Goal: Task Accomplishment & Management: Manage account settings

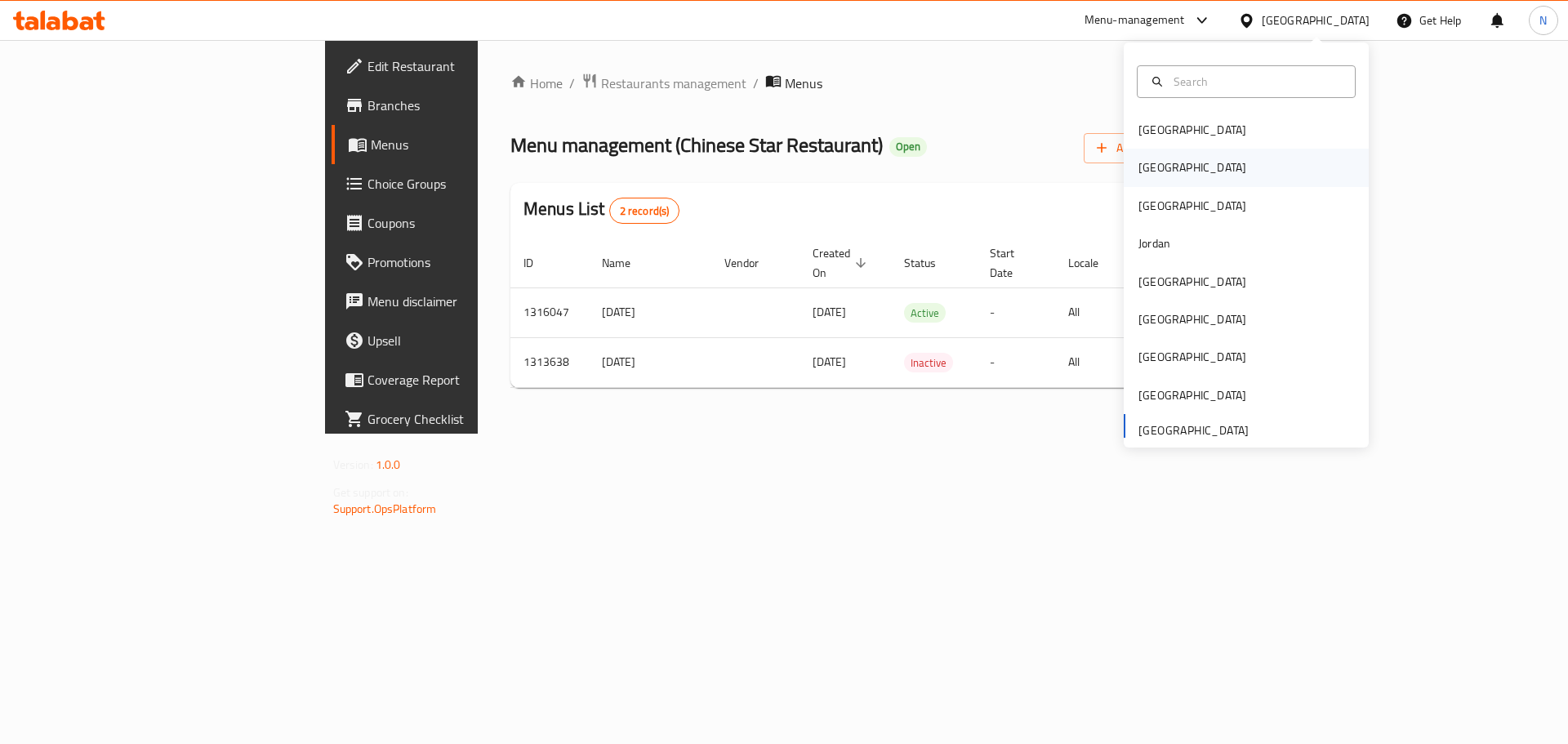
click at [1169, 162] on div "[GEOGRAPHIC_DATA]" at bounding box center [1246, 167] width 245 height 37
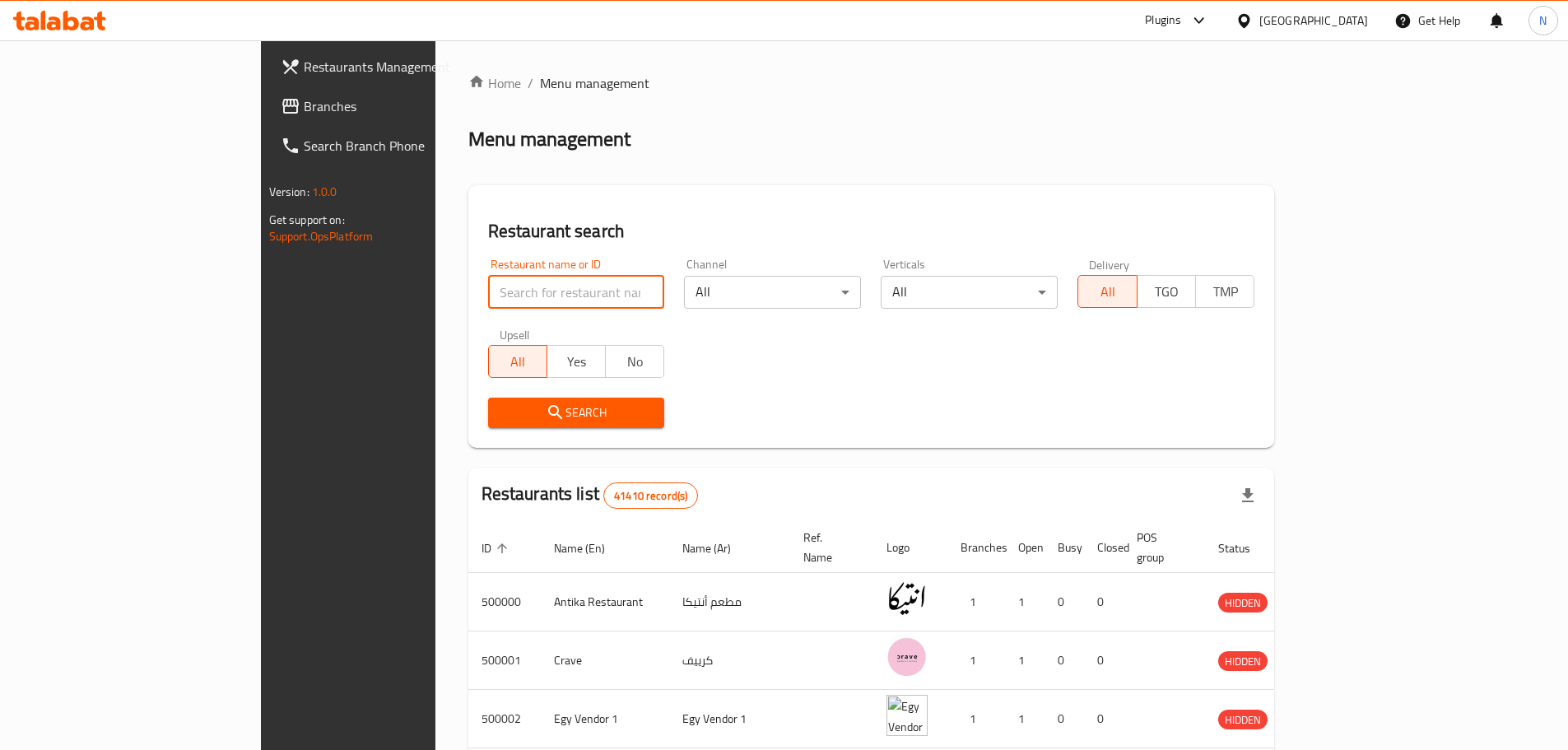
click at [488, 297] on input "search" at bounding box center [577, 292] width 177 height 33
paste input "506385"
type input "506385"
click button "Search" at bounding box center [577, 412] width 177 height 30
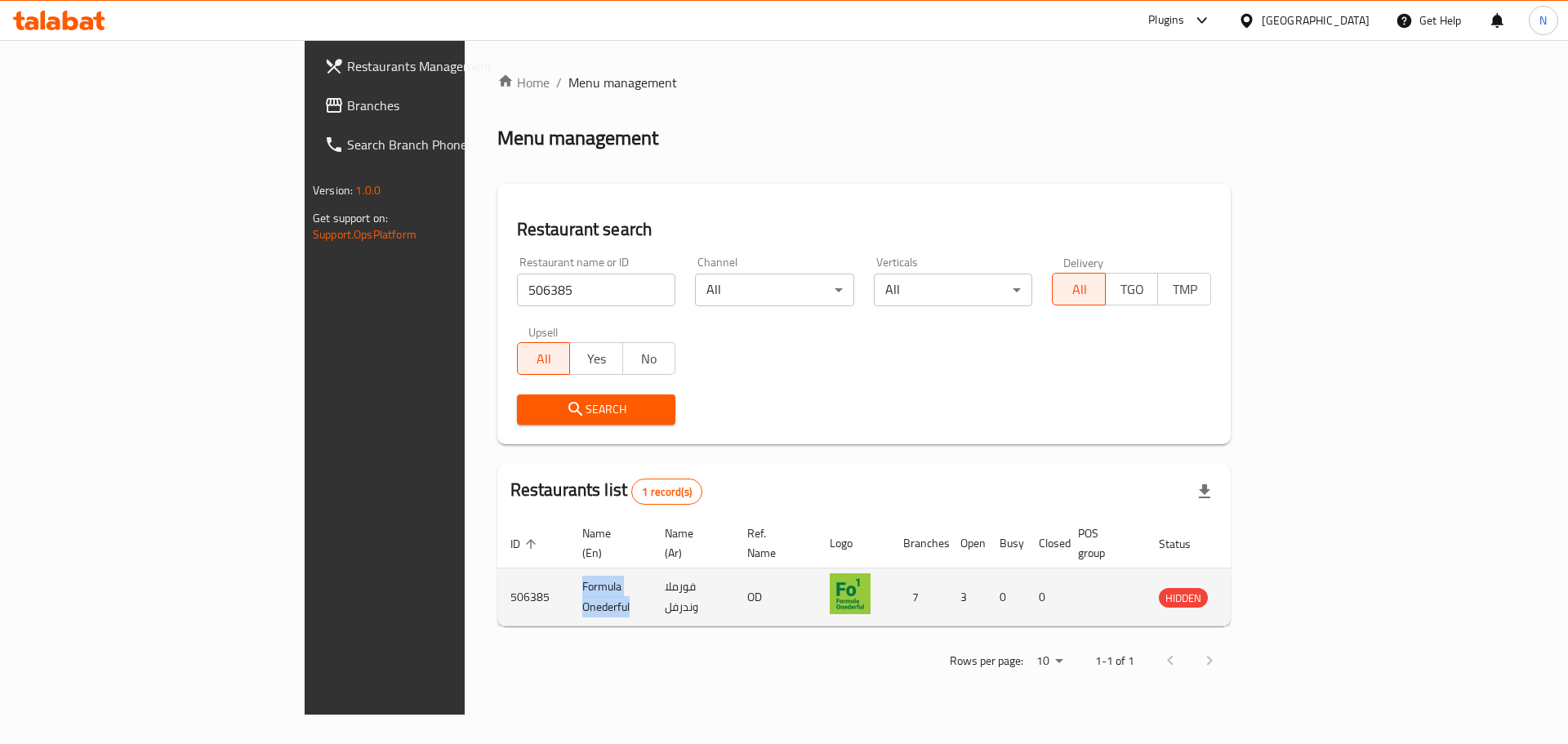
drag, startPoint x: 487, startPoint y: 578, endPoint x: 379, endPoint y: 581, distance: 108.0
click at [569, 581] on td "Formula Onederful" at bounding box center [610, 597] width 83 height 58
copy td "Formula Onederful"
click at [1263, 591] on icon "enhanced table" at bounding box center [1254, 598] width 18 height 13
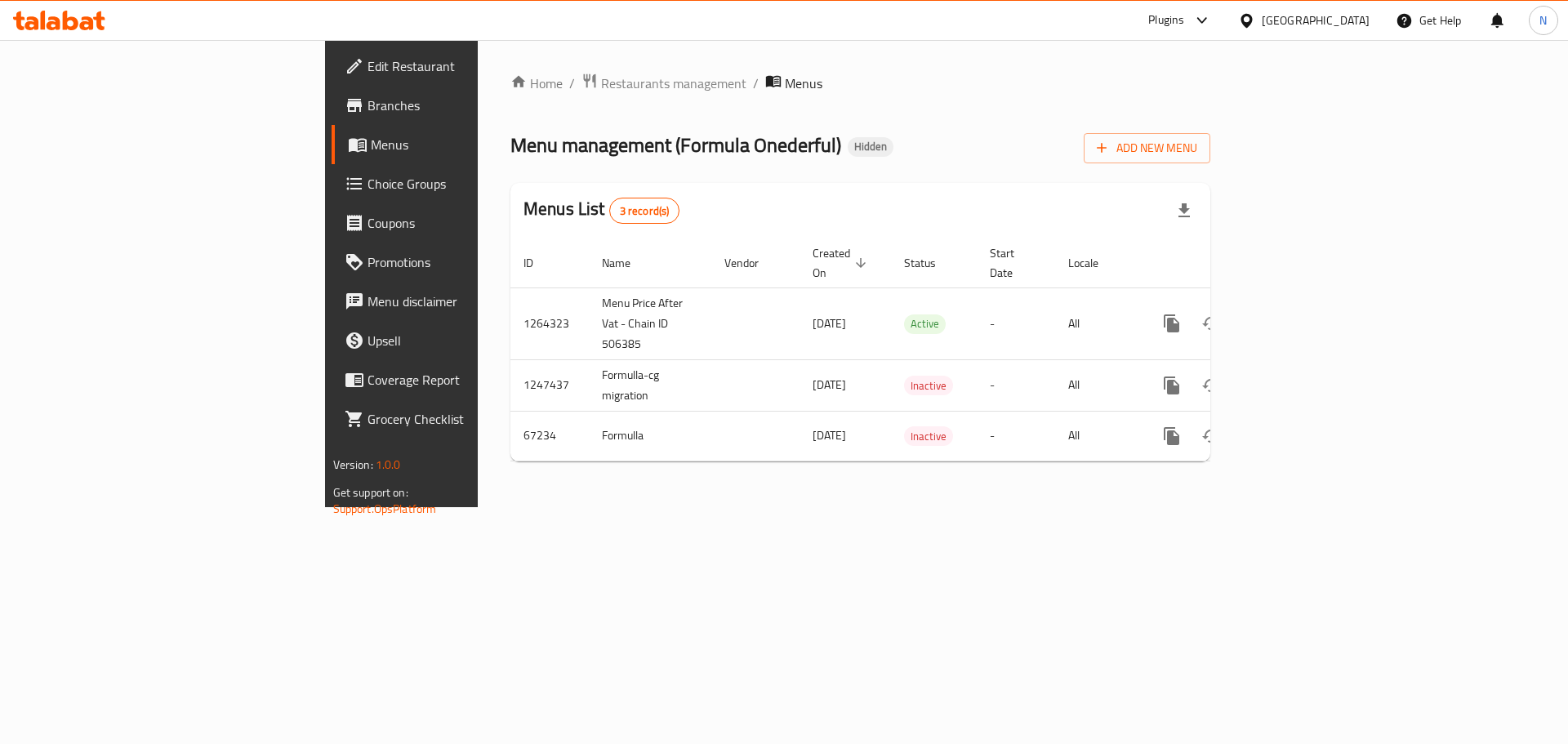
click at [368, 108] on span "Branches" at bounding box center [470, 106] width 206 height 19
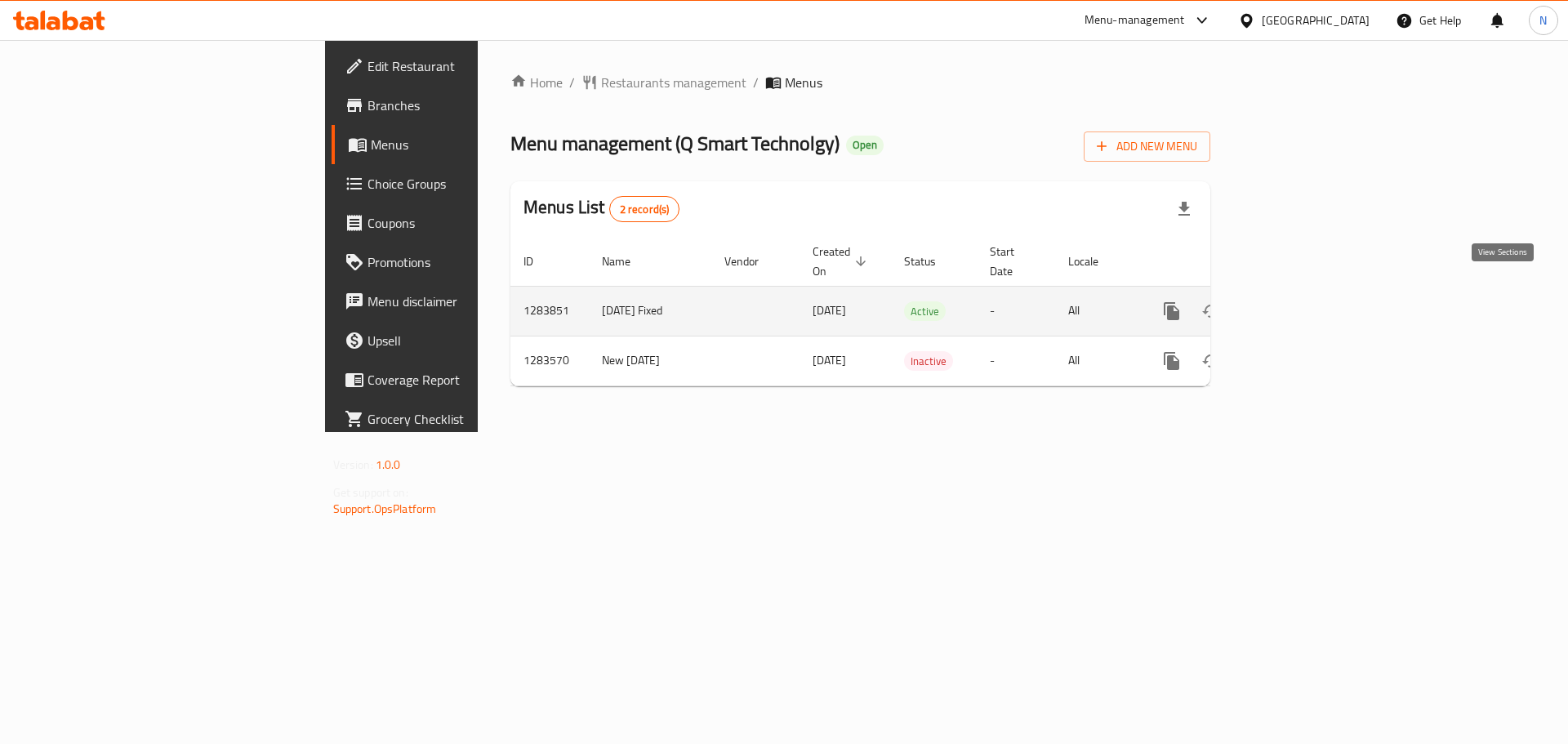
click at [1299, 301] on icon "enhanced table" at bounding box center [1289, 311] width 19 height 19
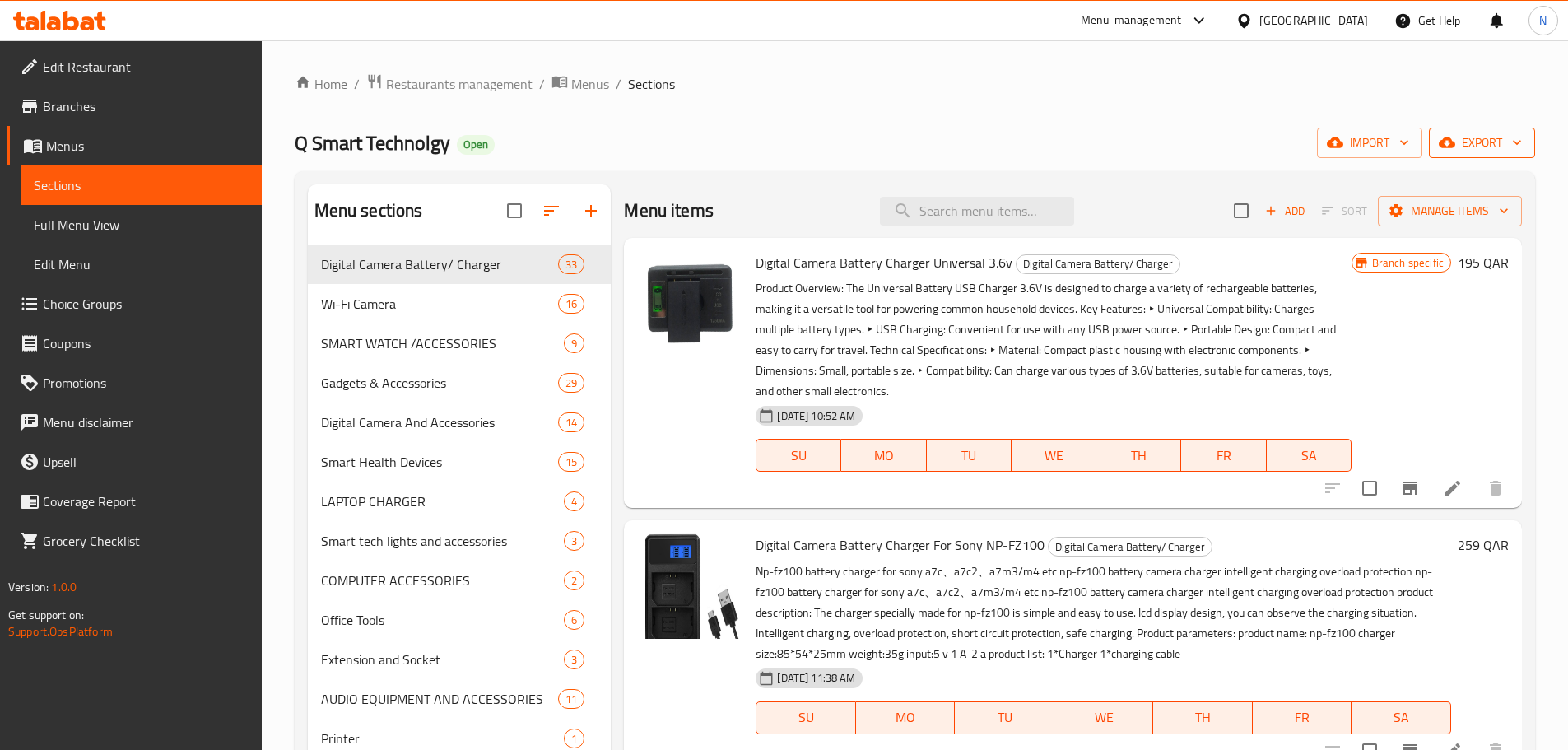
click at [1487, 133] on span "export" at bounding box center [1482, 142] width 80 height 20
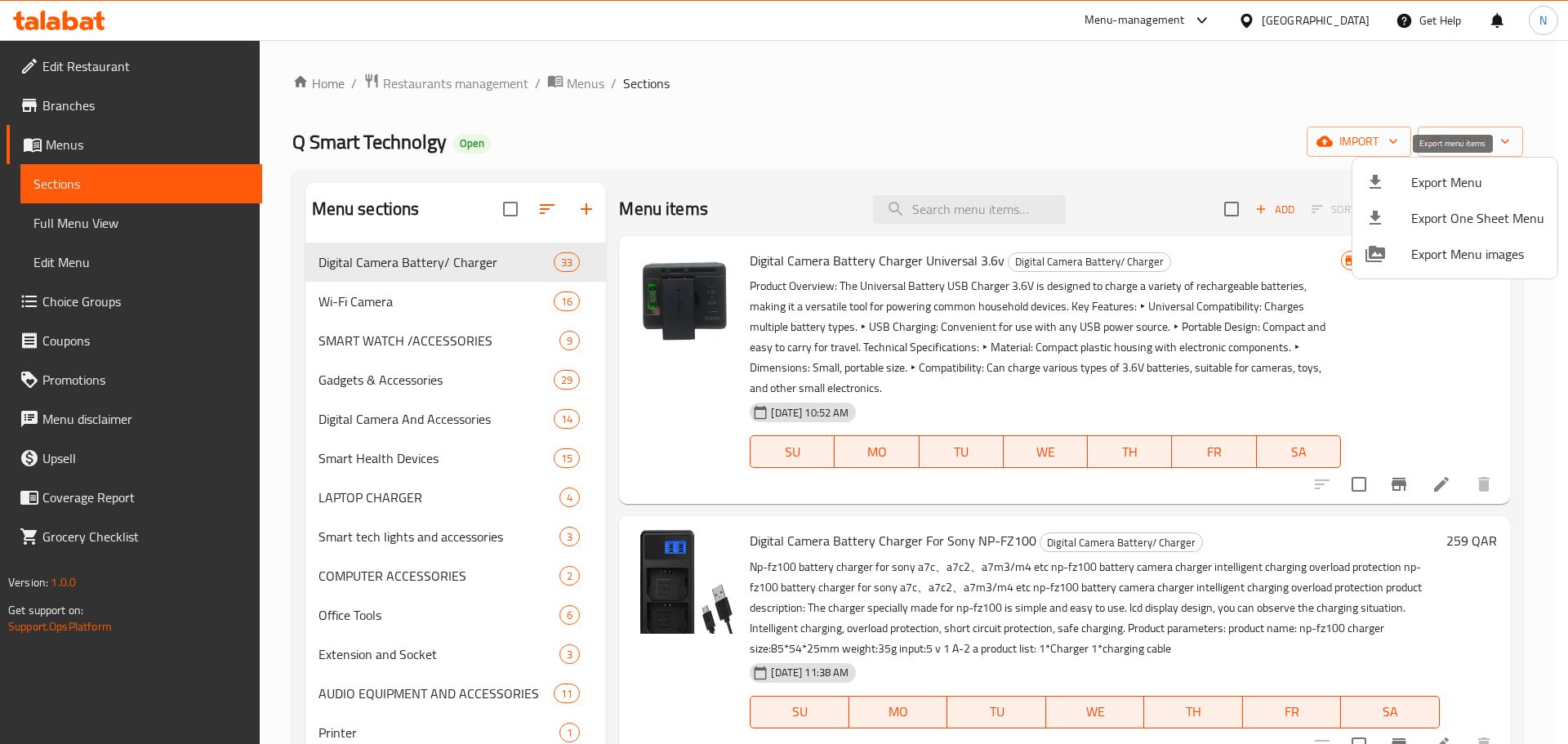
click at [1452, 180] on span "Export Menu" at bounding box center [1477, 182] width 133 height 19
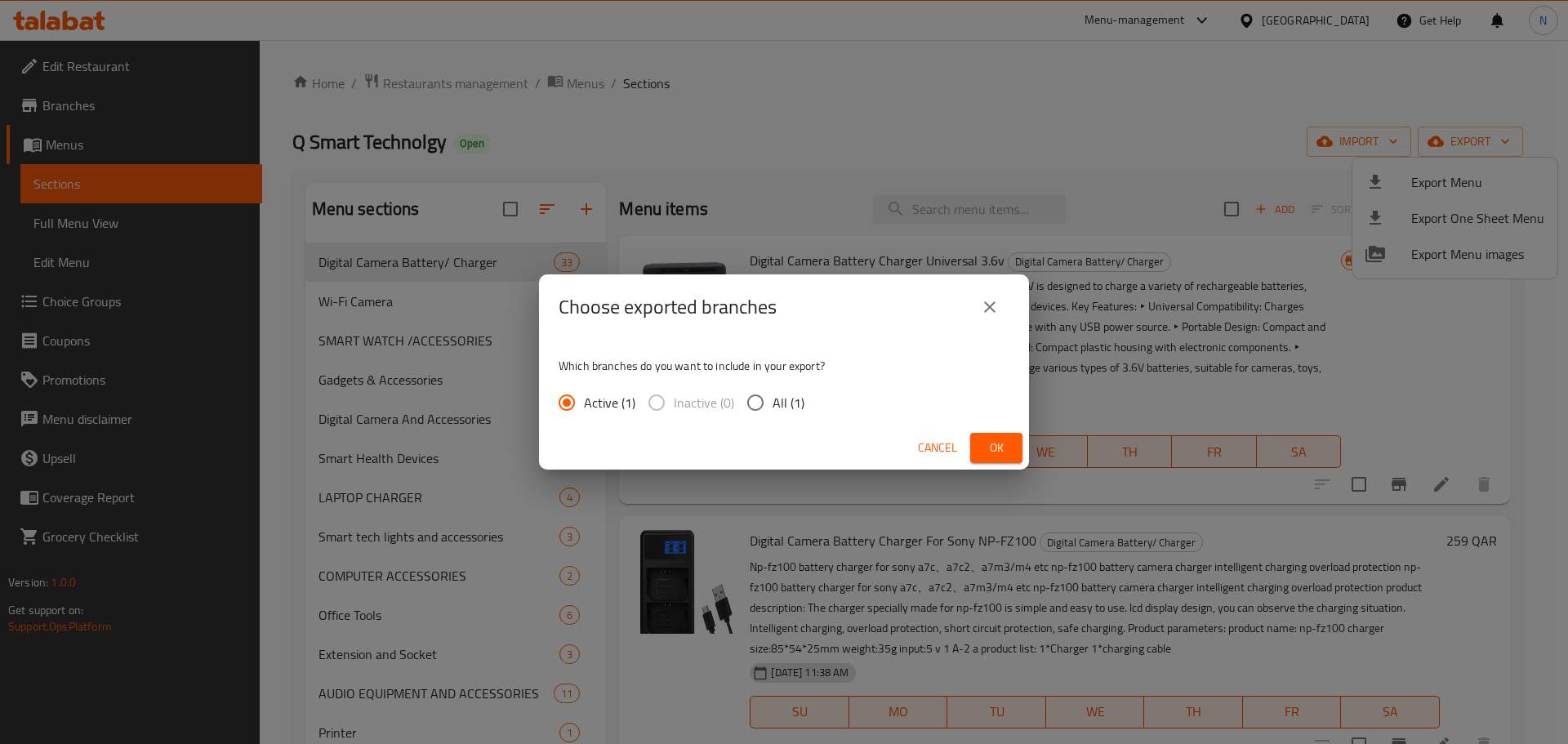
click at [1012, 448] on button "Ok" at bounding box center [996, 447] width 52 height 30
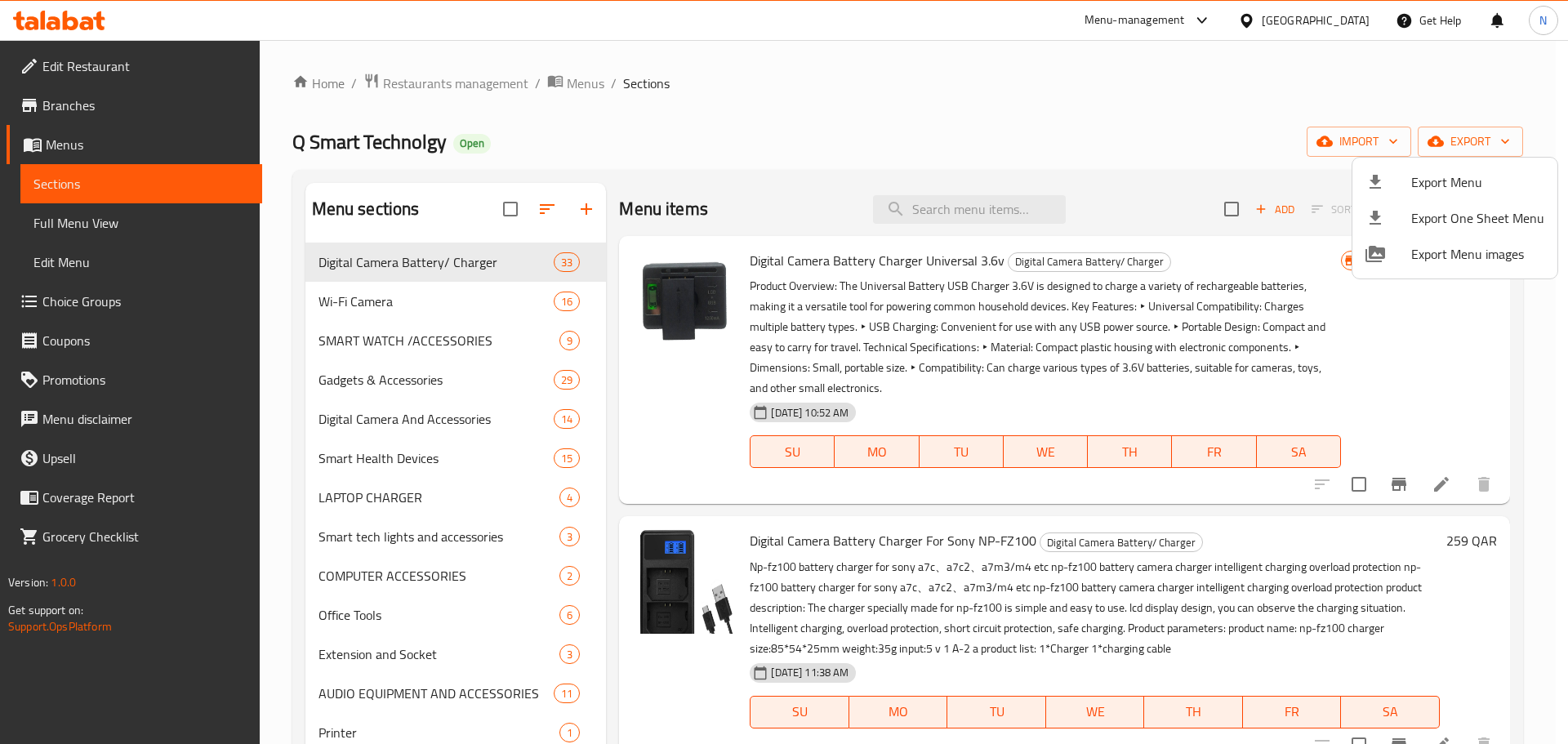
click at [113, 216] on div at bounding box center [784, 372] width 1568 height 744
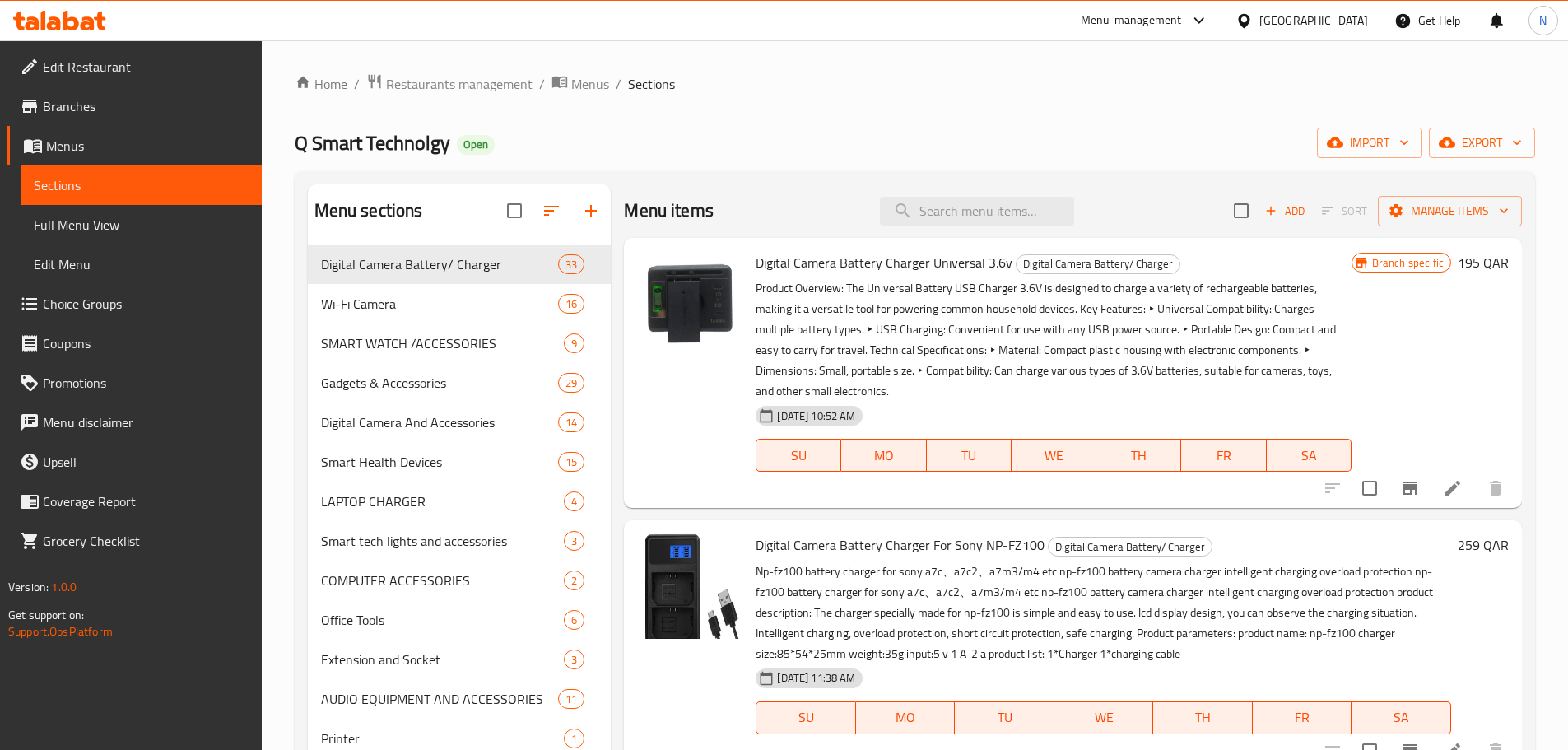
click at [112, 222] on span "Full Menu View" at bounding box center [141, 225] width 215 height 19
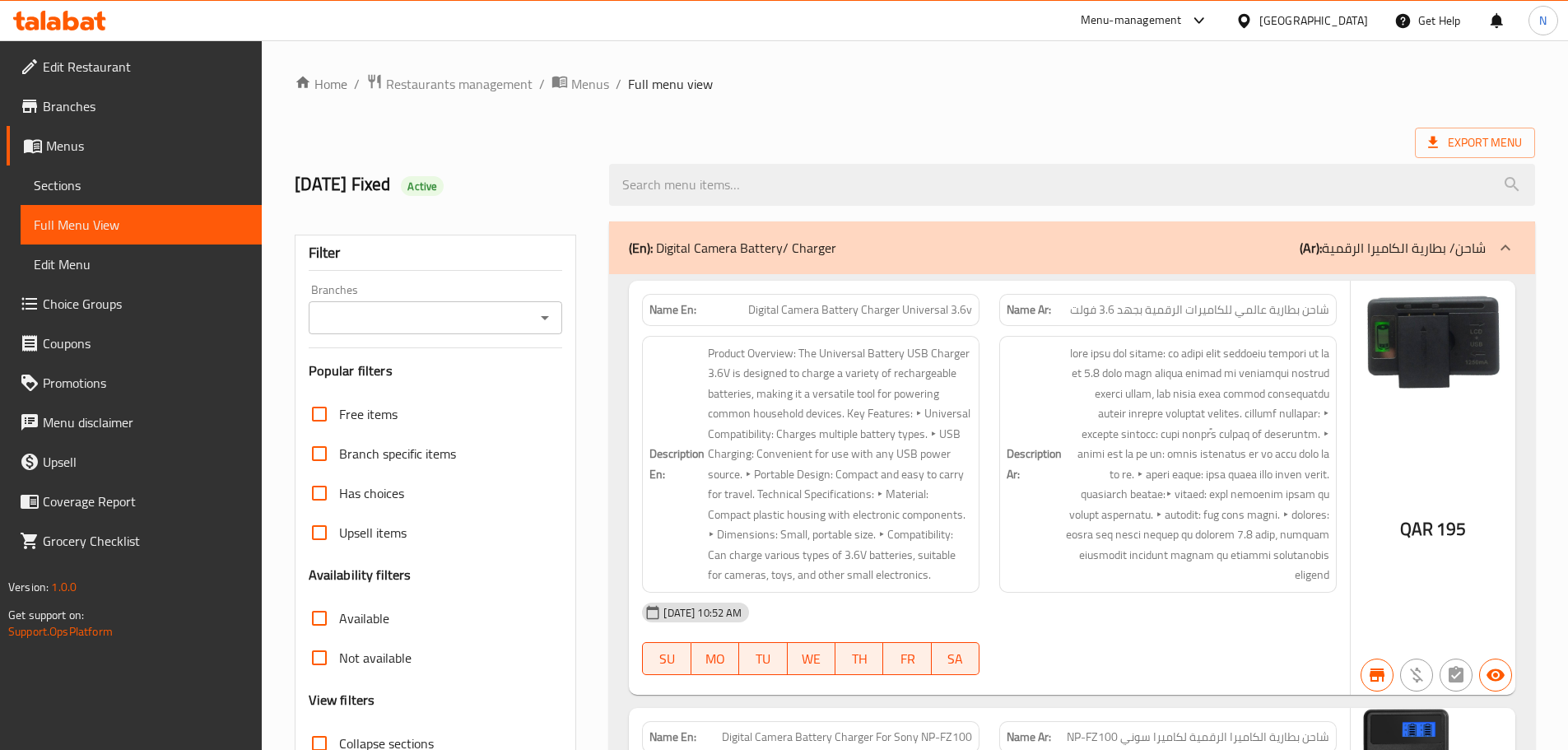
click at [449, 318] on input "Branches" at bounding box center [422, 318] width 218 height 23
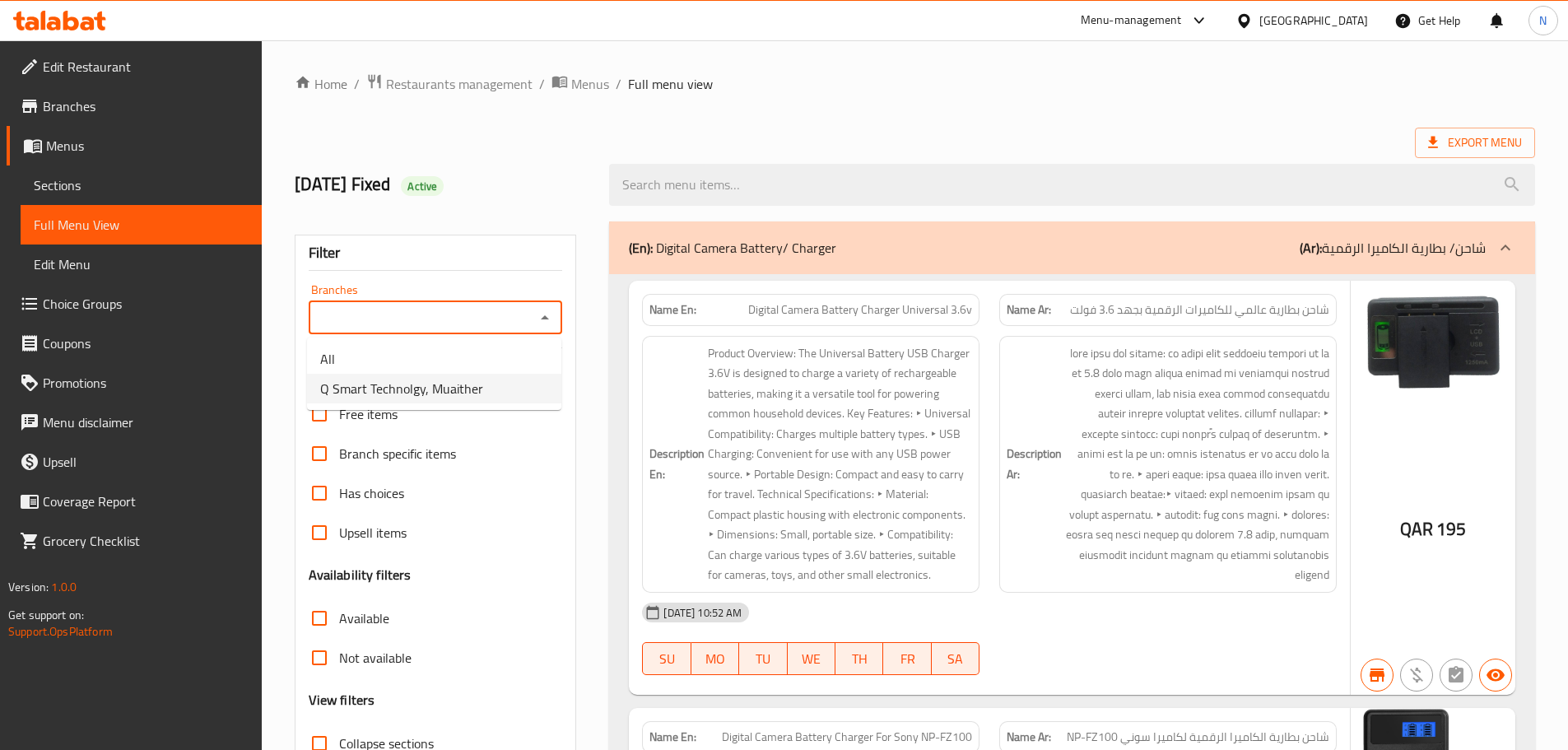
click at [426, 397] on span "Q Smart Technolgy, Muaither" at bounding box center [401, 388] width 163 height 19
type input "Q Smart Technolgy, Muaither"
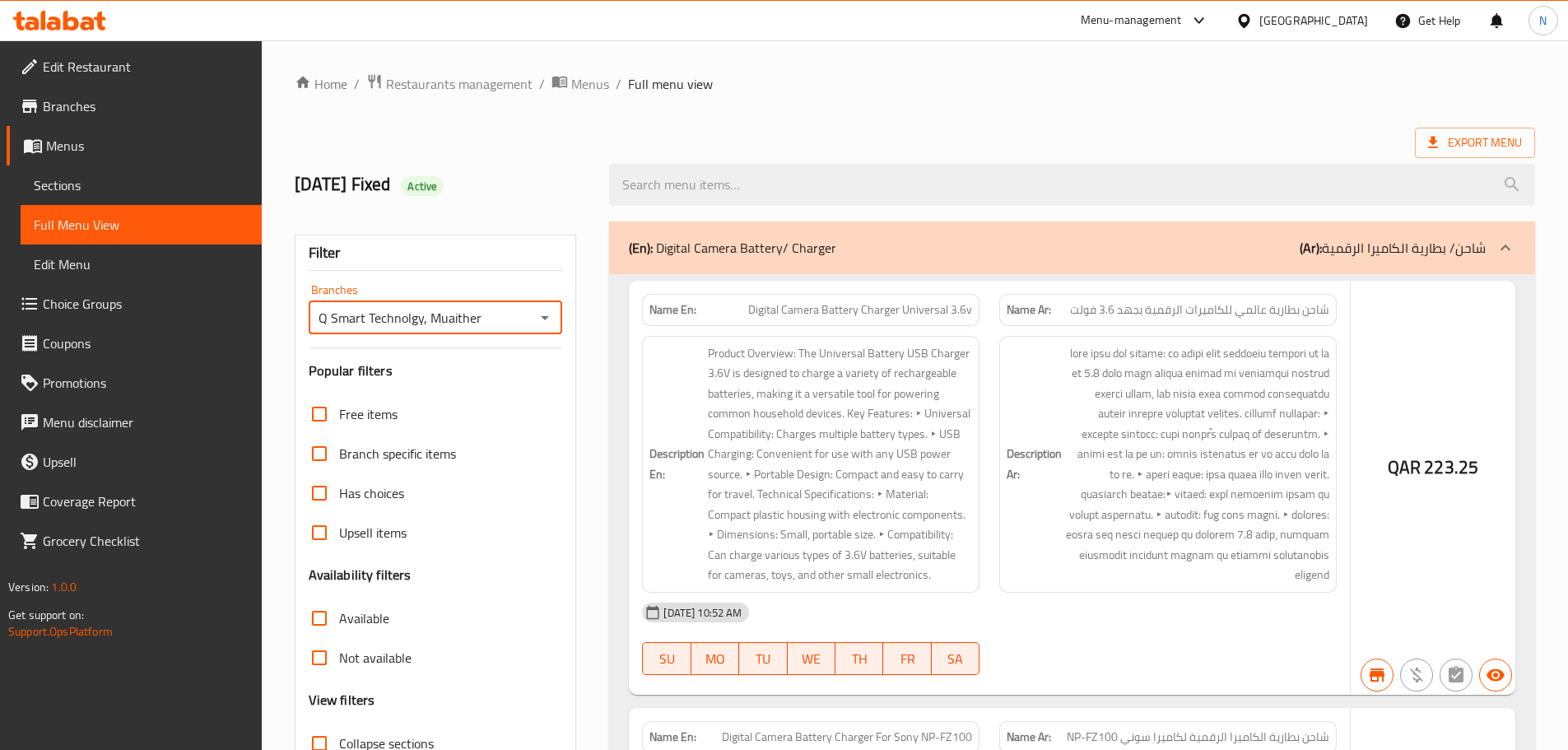
click at [316, 368] on h3 "Popular filters" at bounding box center [435, 372] width 254 height 19
click at [319, 377] on h3 "Popular filters" at bounding box center [435, 372] width 254 height 19
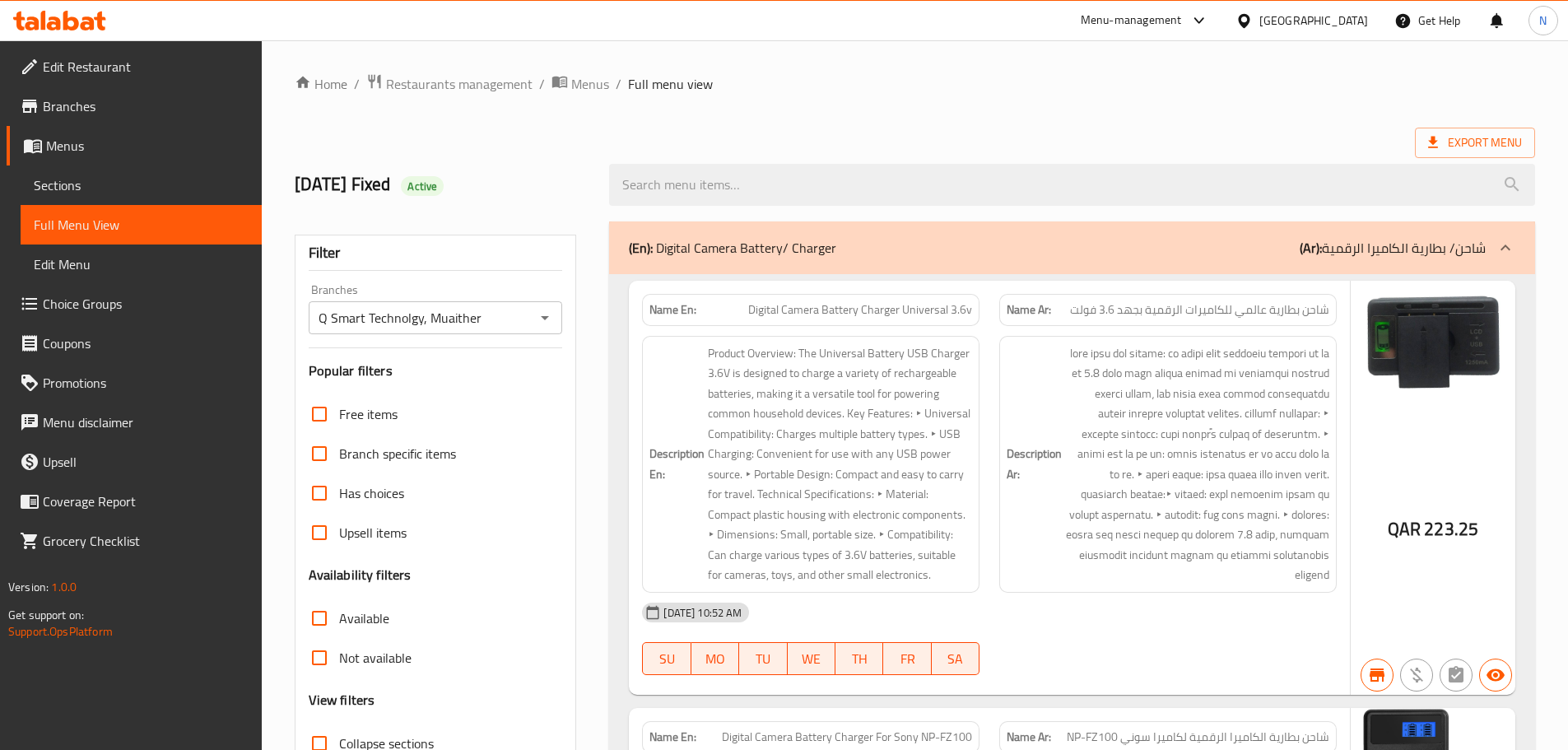
scroll to position [411, 0]
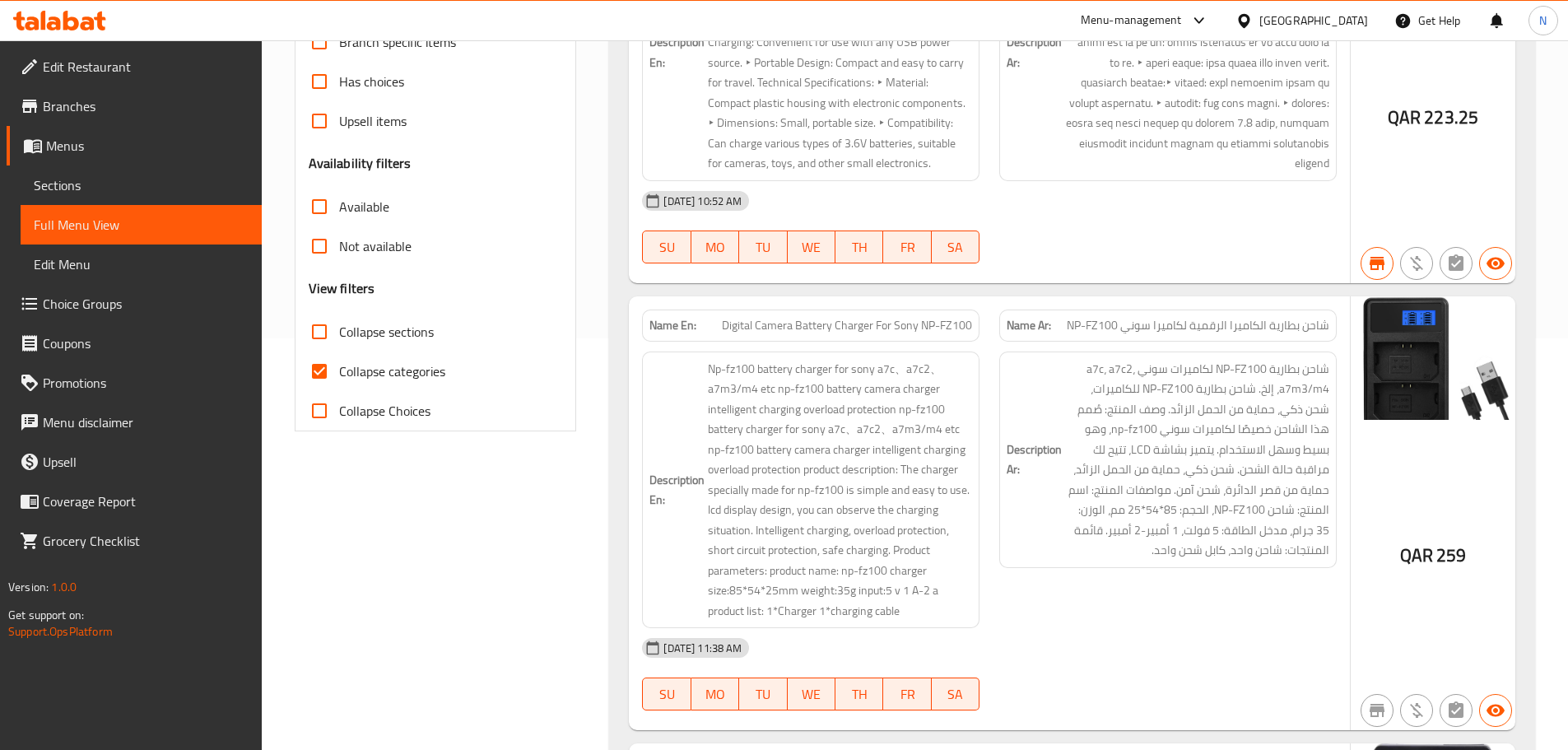
click at [319, 369] on input "Collapse categories" at bounding box center [319, 371] width 40 height 40
checkbox input "false"
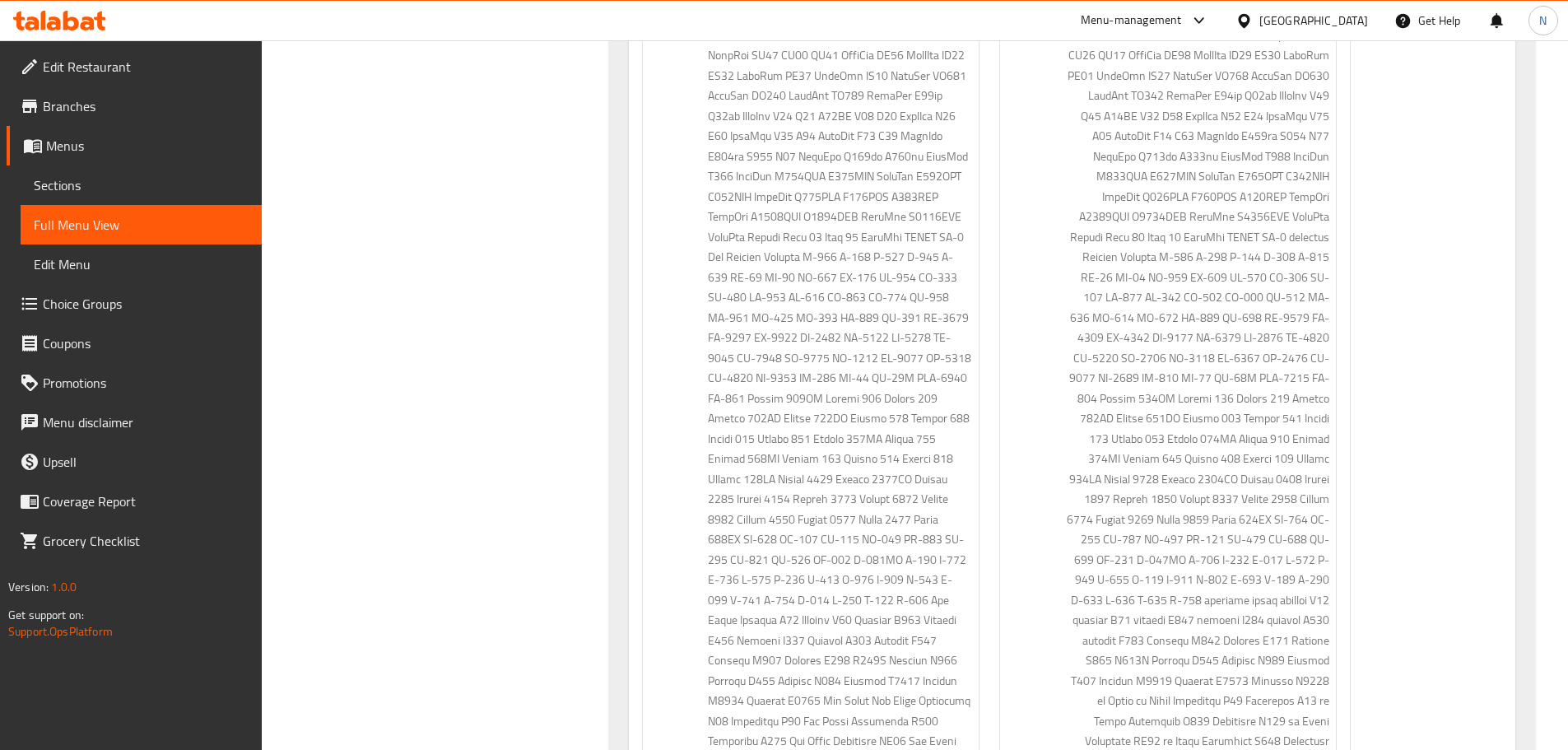
scroll to position [14254, 0]
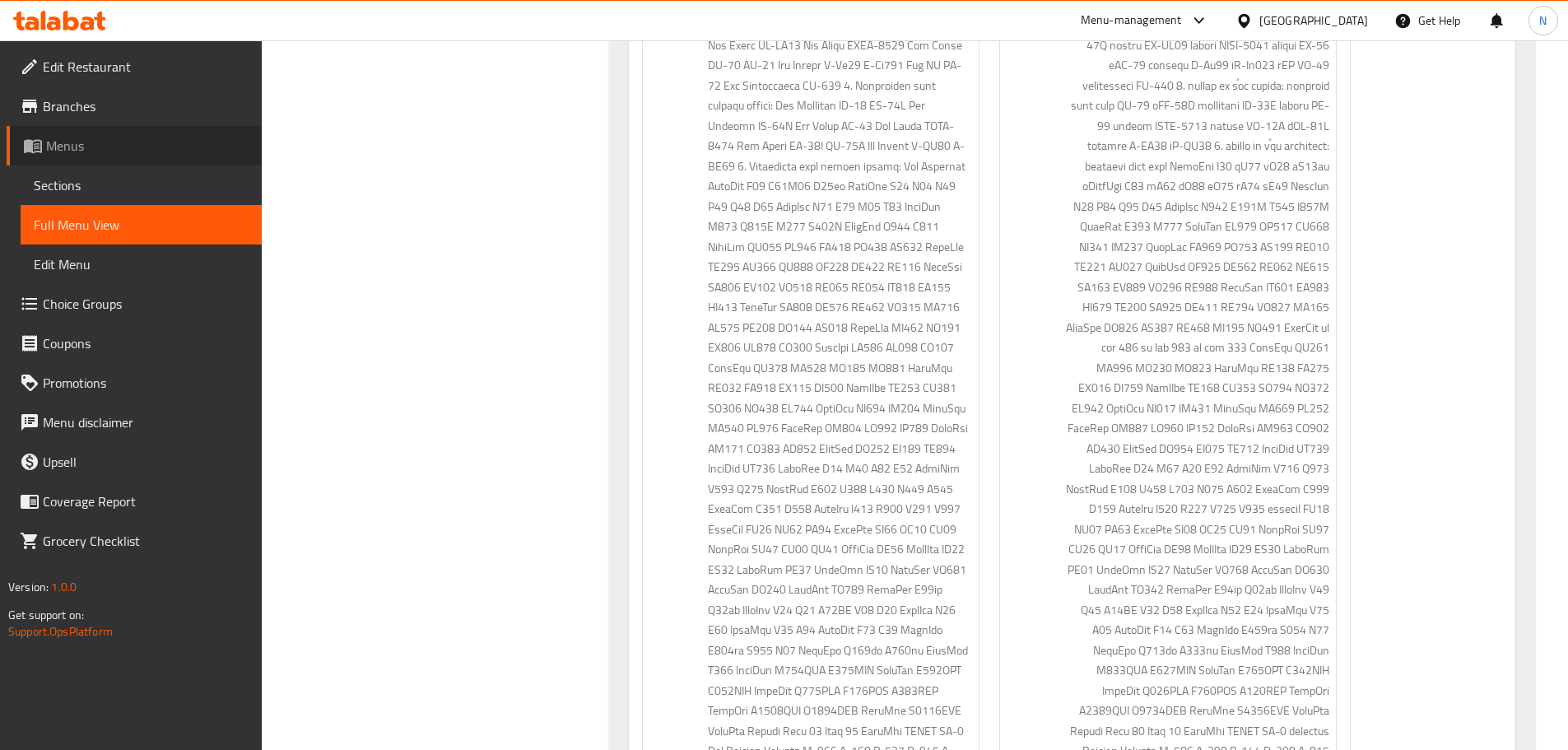
click at [80, 140] on span "Menus" at bounding box center [147, 145] width 202 height 19
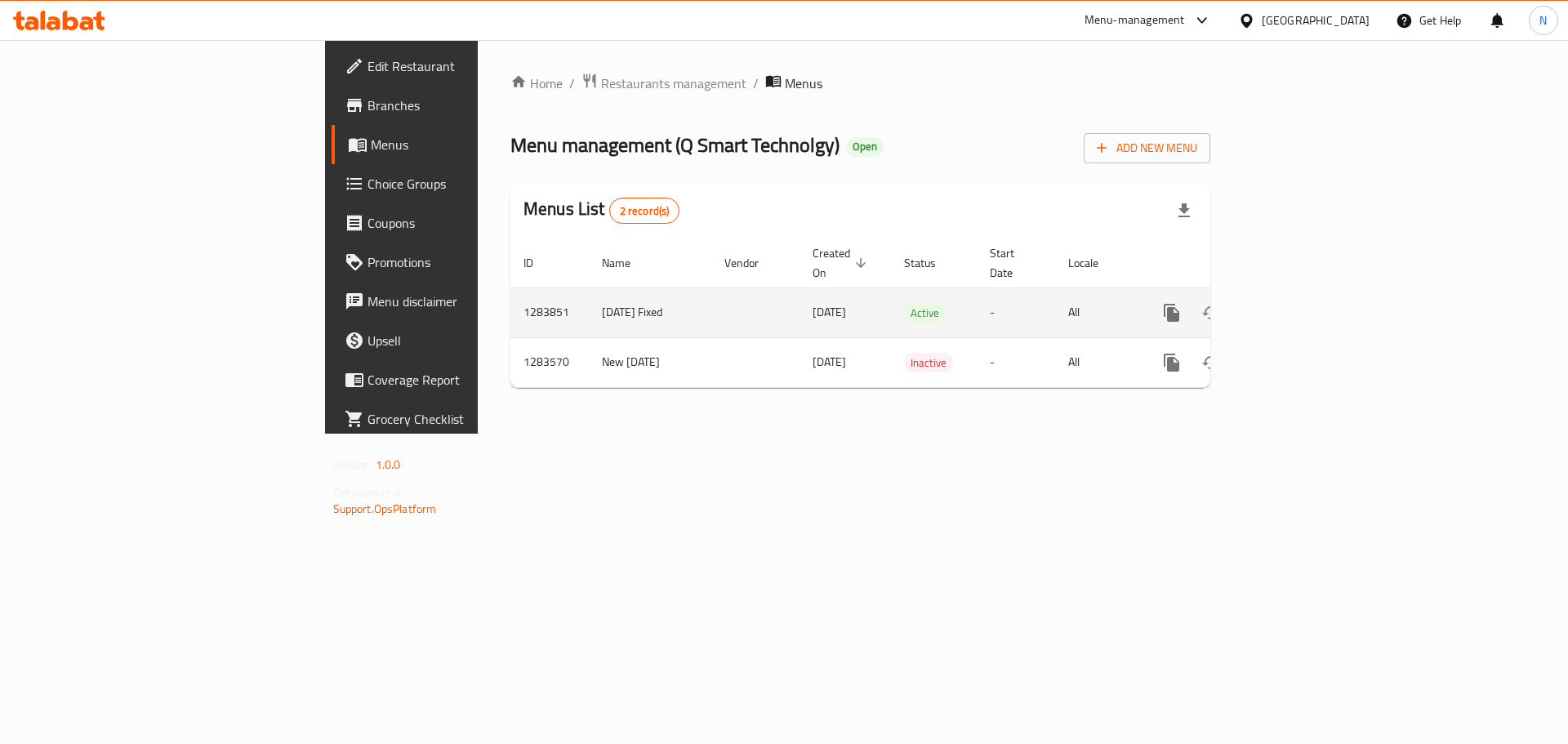
click at [1309, 294] on link "enhanced table" at bounding box center [1289, 312] width 39 height 39
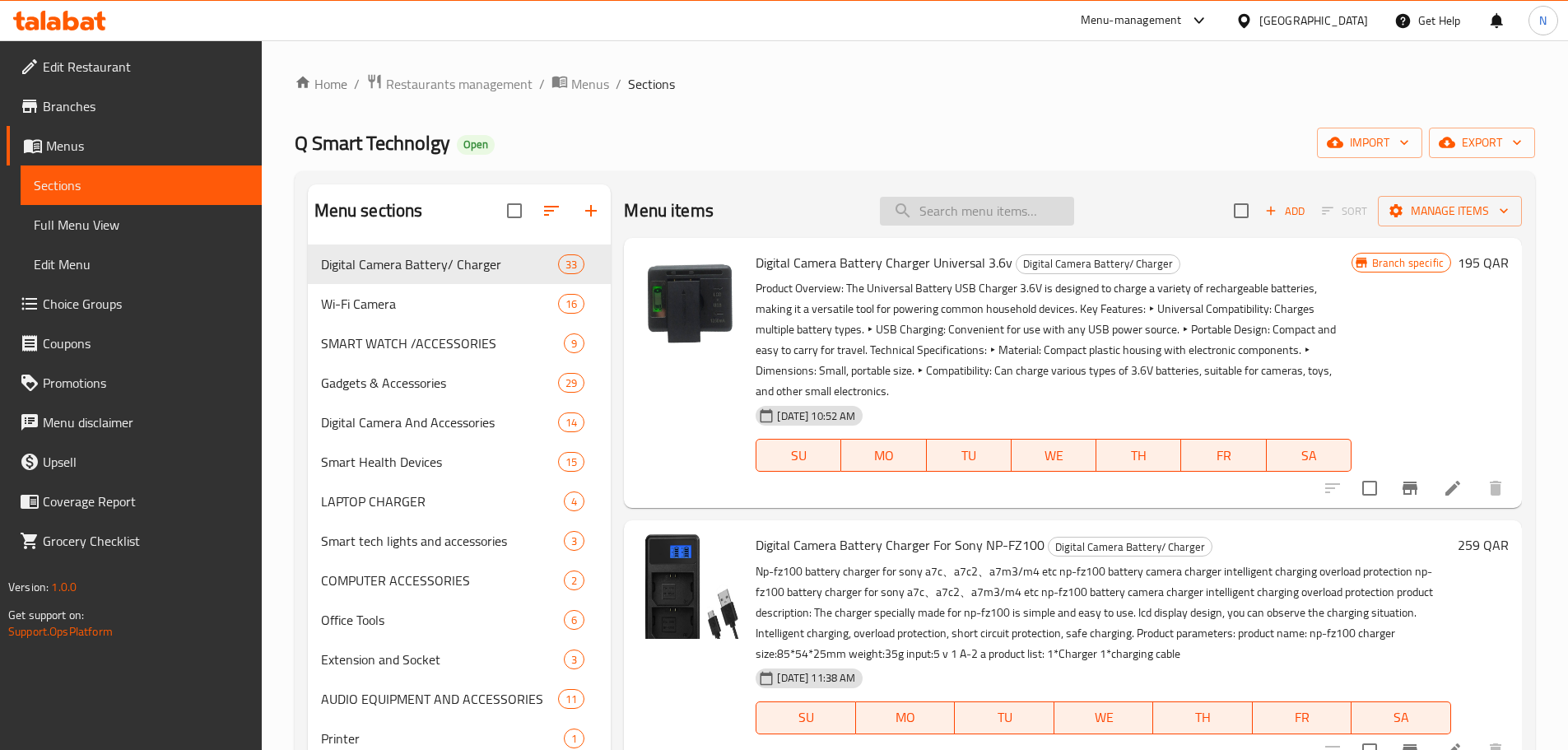
click at [956, 207] on input "search" at bounding box center [977, 211] width 194 height 29
paste input "Wireless Lavalier Microphone Head-Mounted (WX26 1 V 2)"
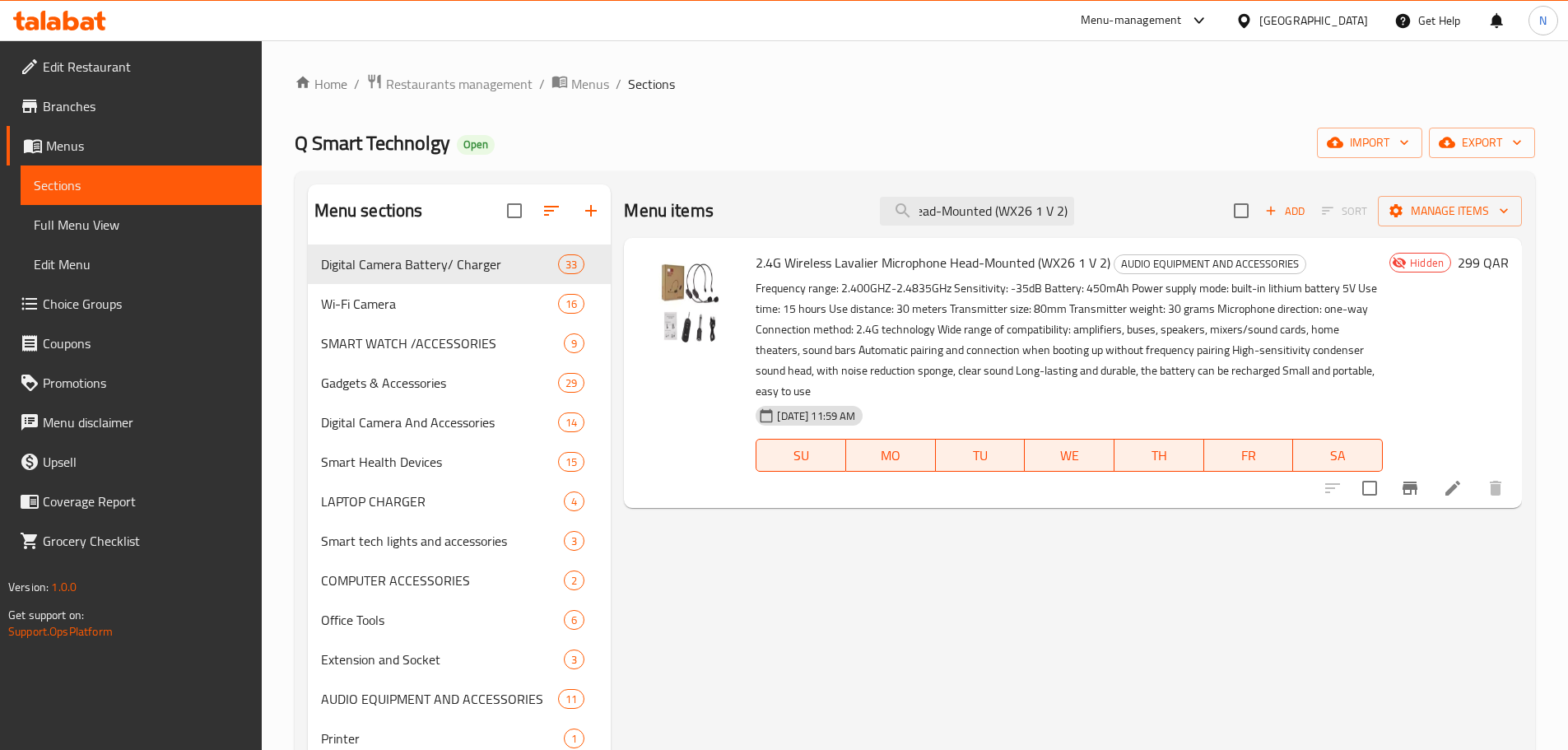
type input "Wireless Lavalier Microphone Head-Mounted (WX26 1 V 2)"
click at [1449, 481] on icon at bounding box center [1452, 488] width 15 height 15
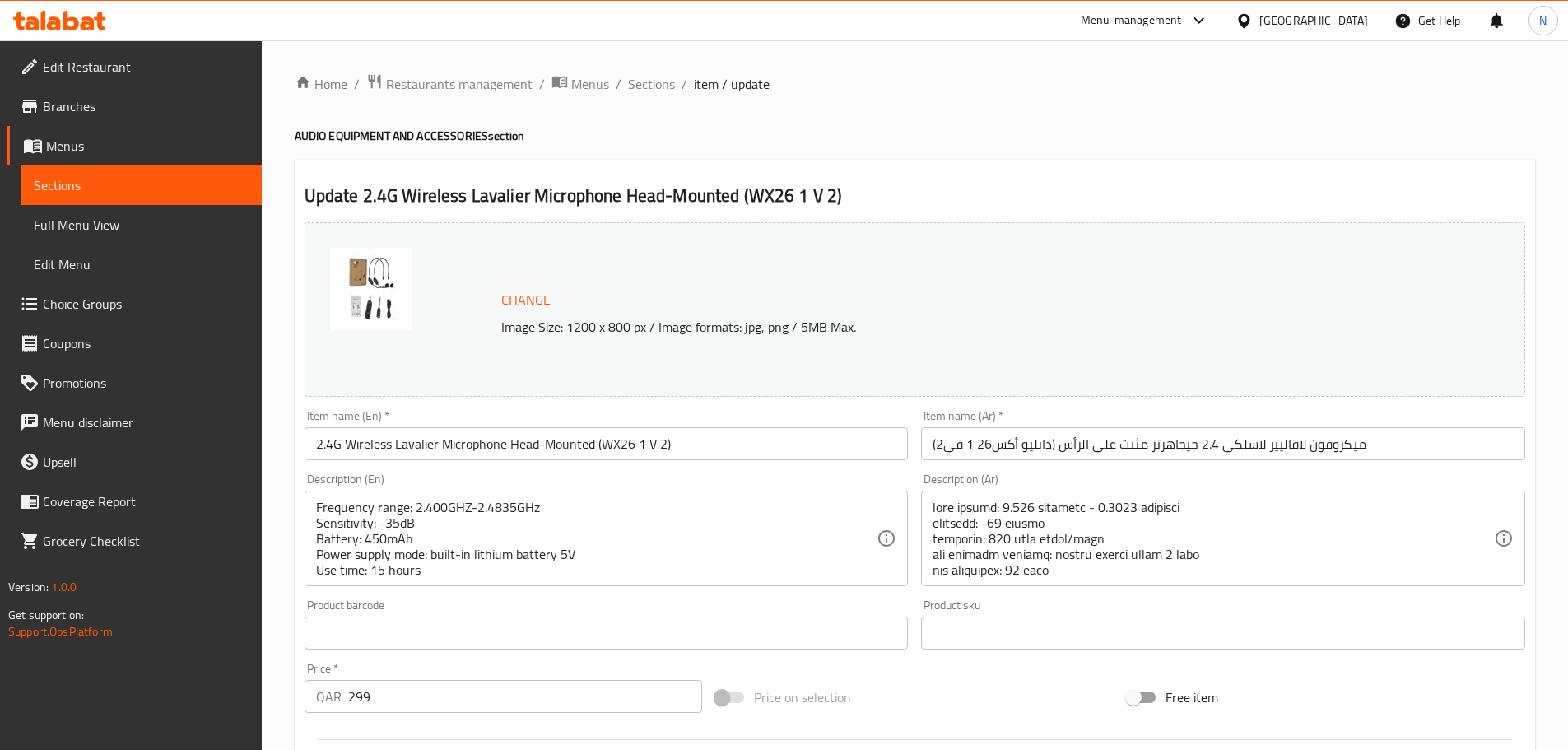
scroll to position [424, 0]
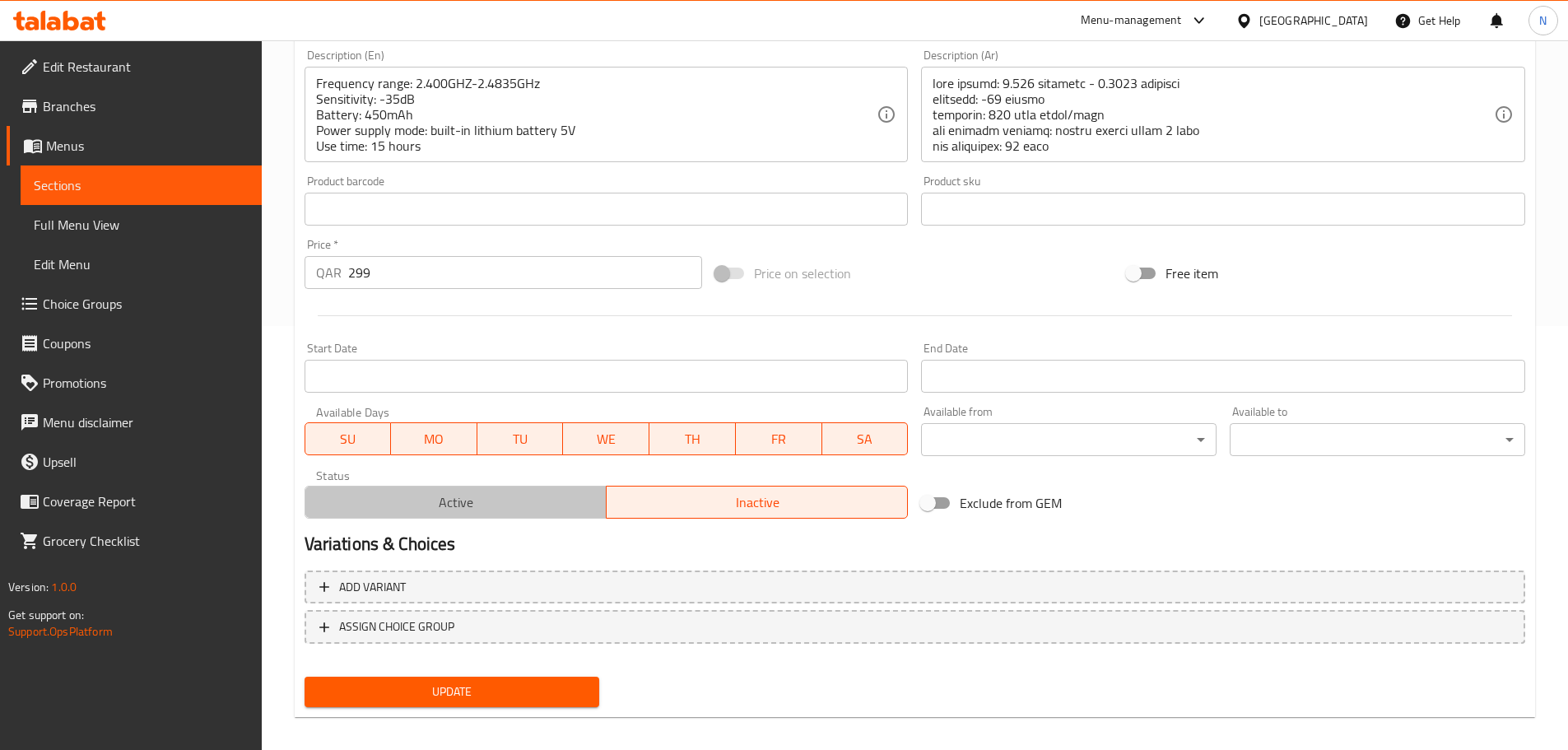
click at [486, 505] on span "Active" at bounding box center [457, 502] width 288 height 24
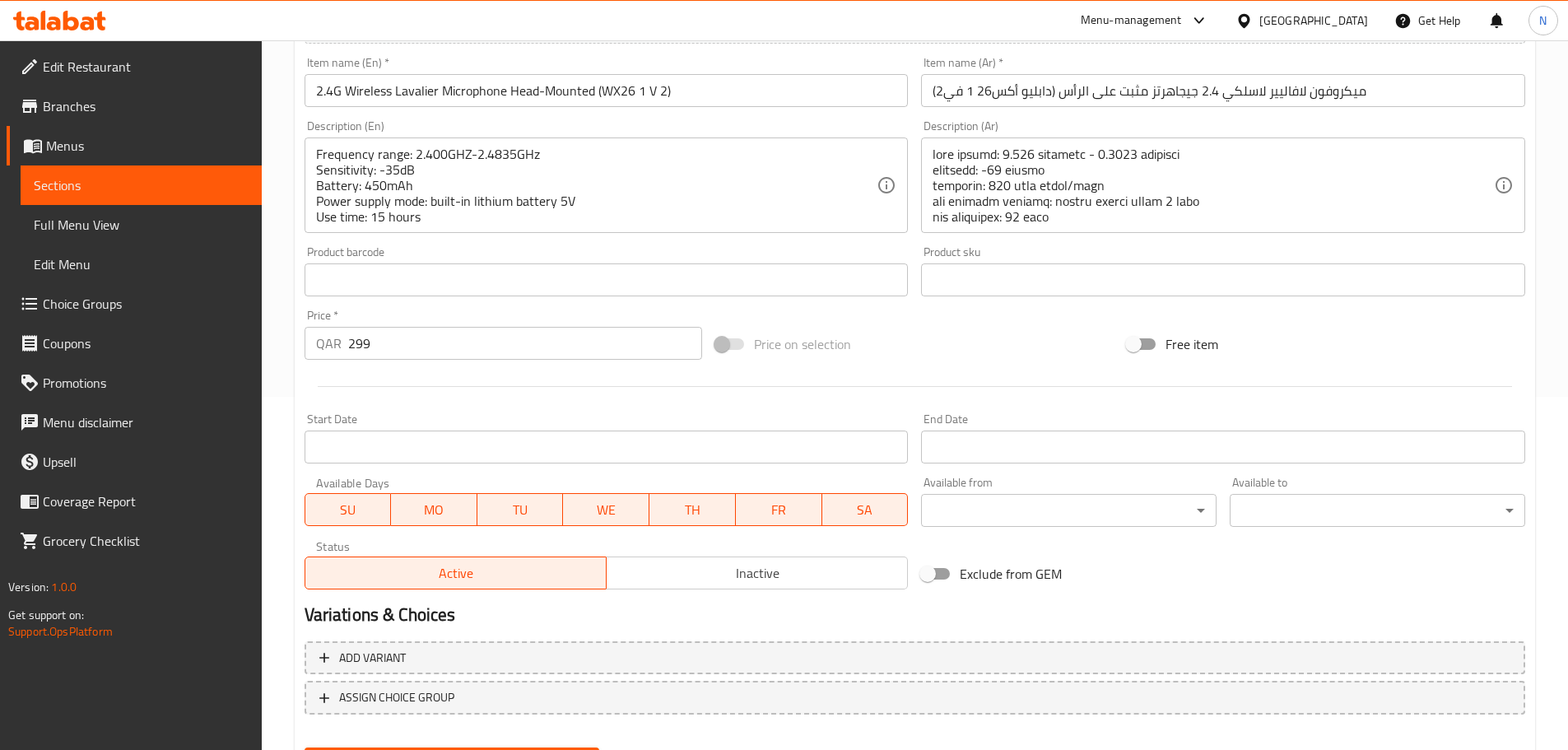
scroll to position [437, 0]
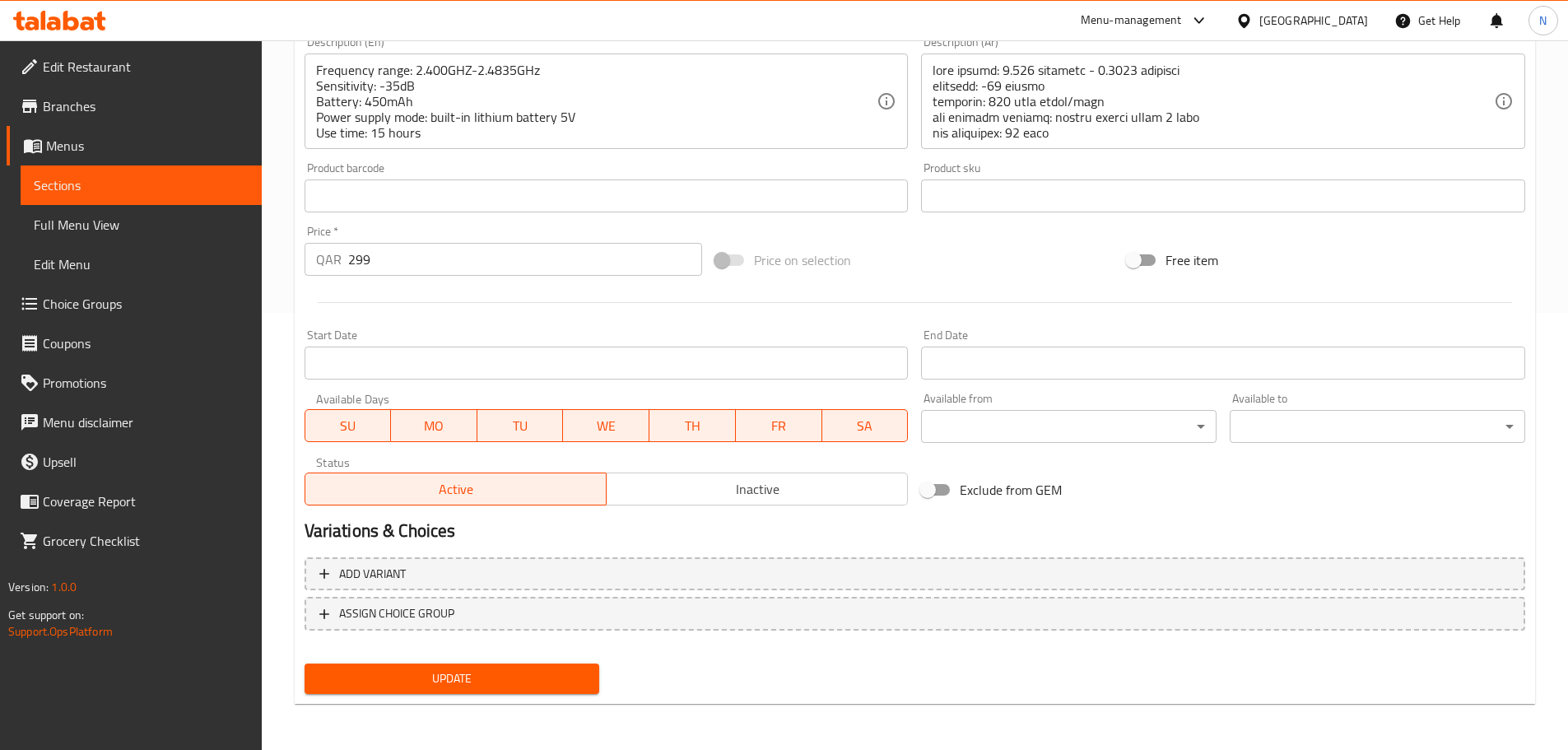
click at [437, 673] on span "Update" at bounding box center [452, 678] width 269 height 20
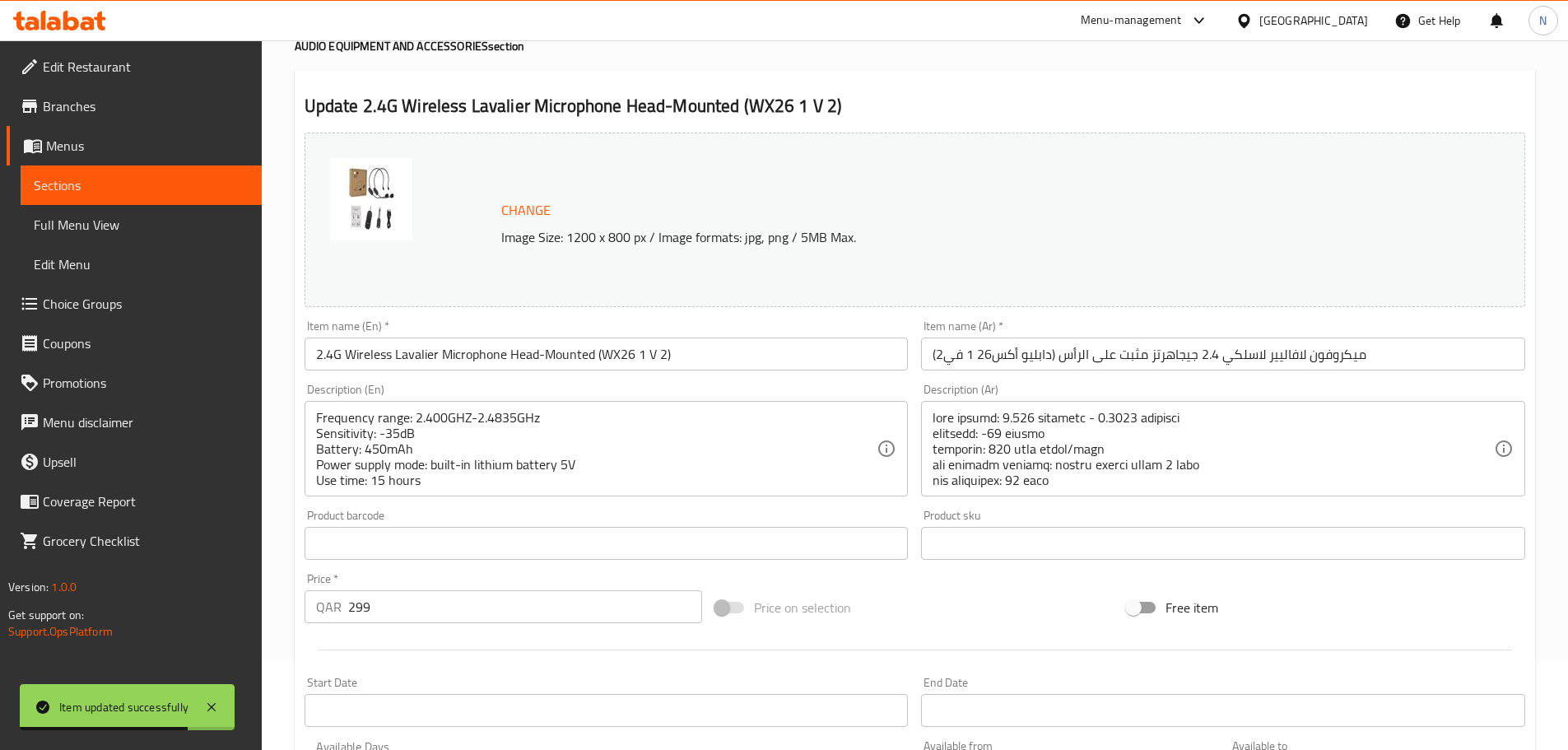
scroll to position [0, 0]
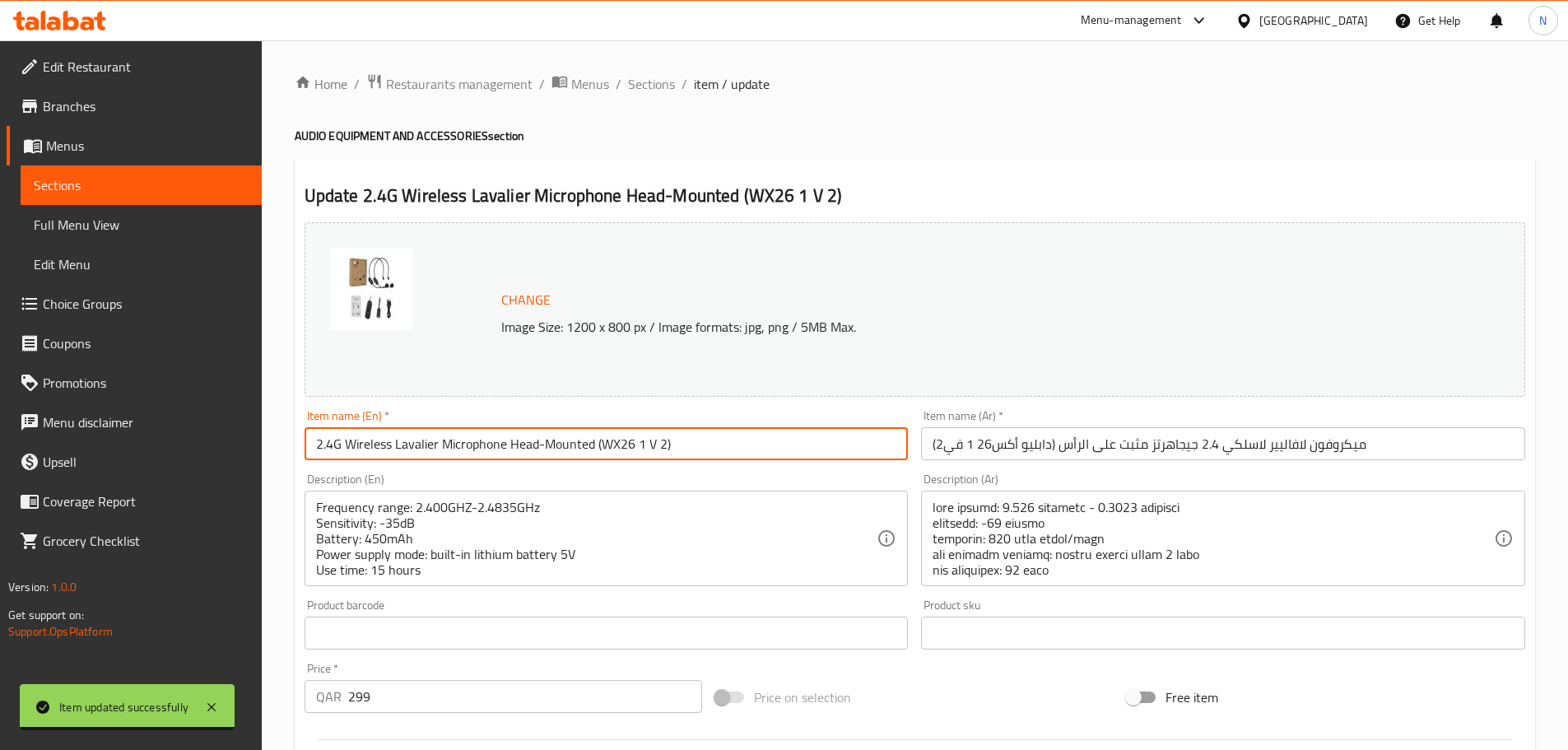
drag, startPoint x: 695, startPoint y: 437, endPoint x: 293, endPoint y: 443, distance: 402.0
click at [293, 443] on div "Home / Restaurants management / Menus / Sections / item / update AUDIO EQUIPMEN…" at bounding box center [915, 614] width 1306 height 1147
click at [642, 83] on span "Sections" at bounding box center [651, 84] width 47 height 19
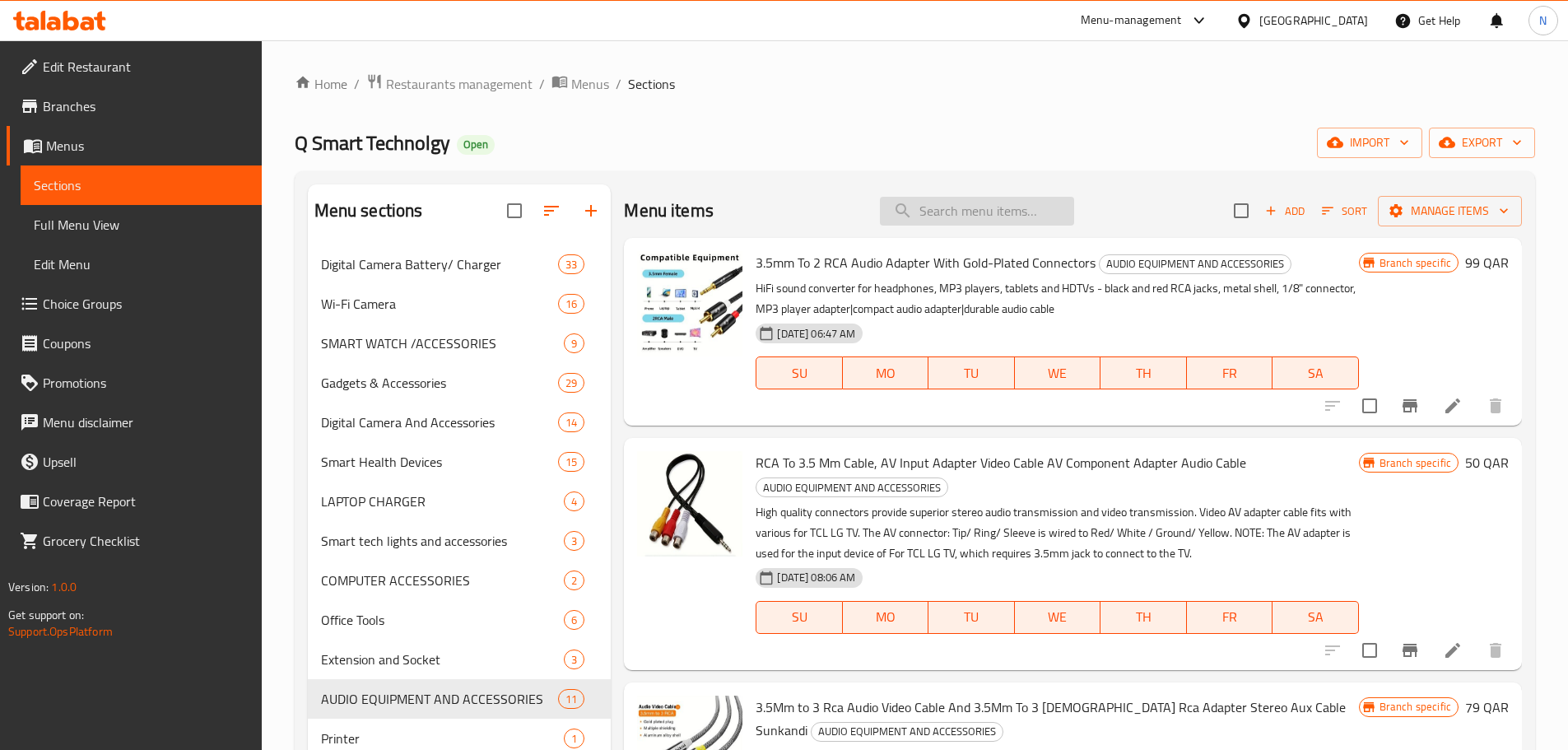
click at [1020, 216] on input "search" at bounding box center [977, 211] width 194 height 29
paste input "2.4G Wireless Lavalier Microphone Head-Mounted (WX26 1 V 2)"
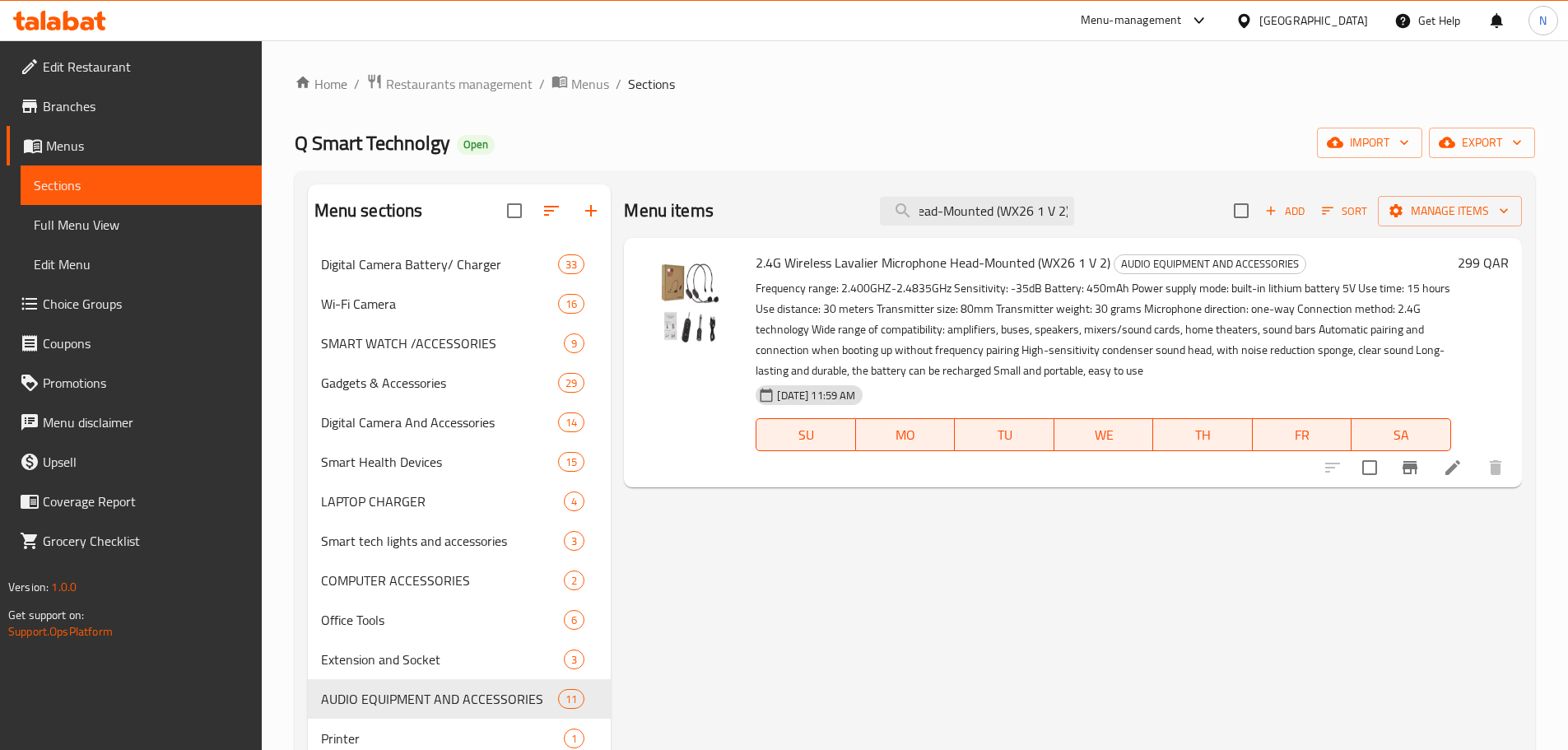
type input "2.4G Wireless Lavalier Microphone Head-Mounted (WX26 1 V 2)"
click at [123, 148] on span "Menus" at bounding box center [147, 145] width 202 height 19
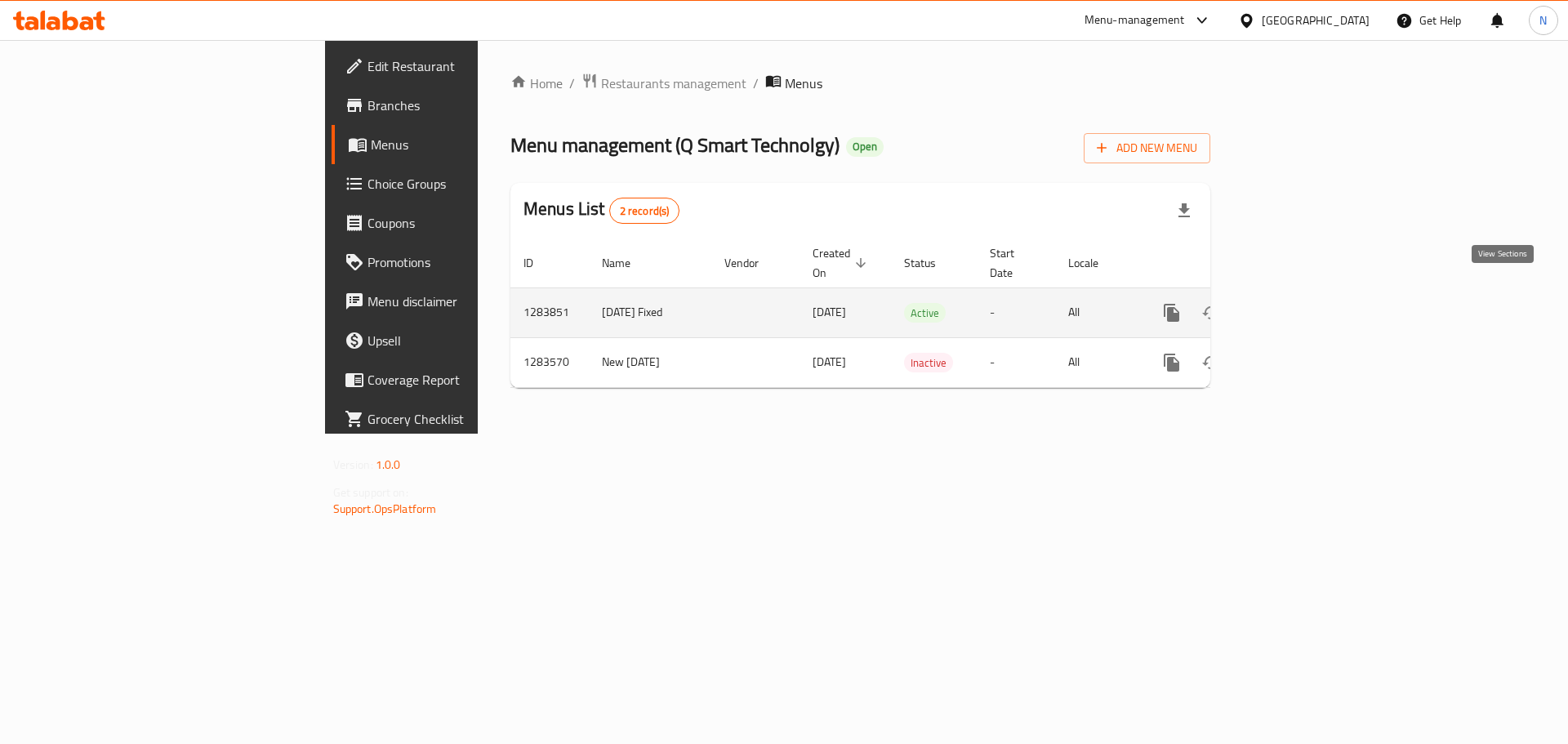
click at [1299, 303] on icon "enhanced table" at bounding box center [1289, 313] width 19 height 19
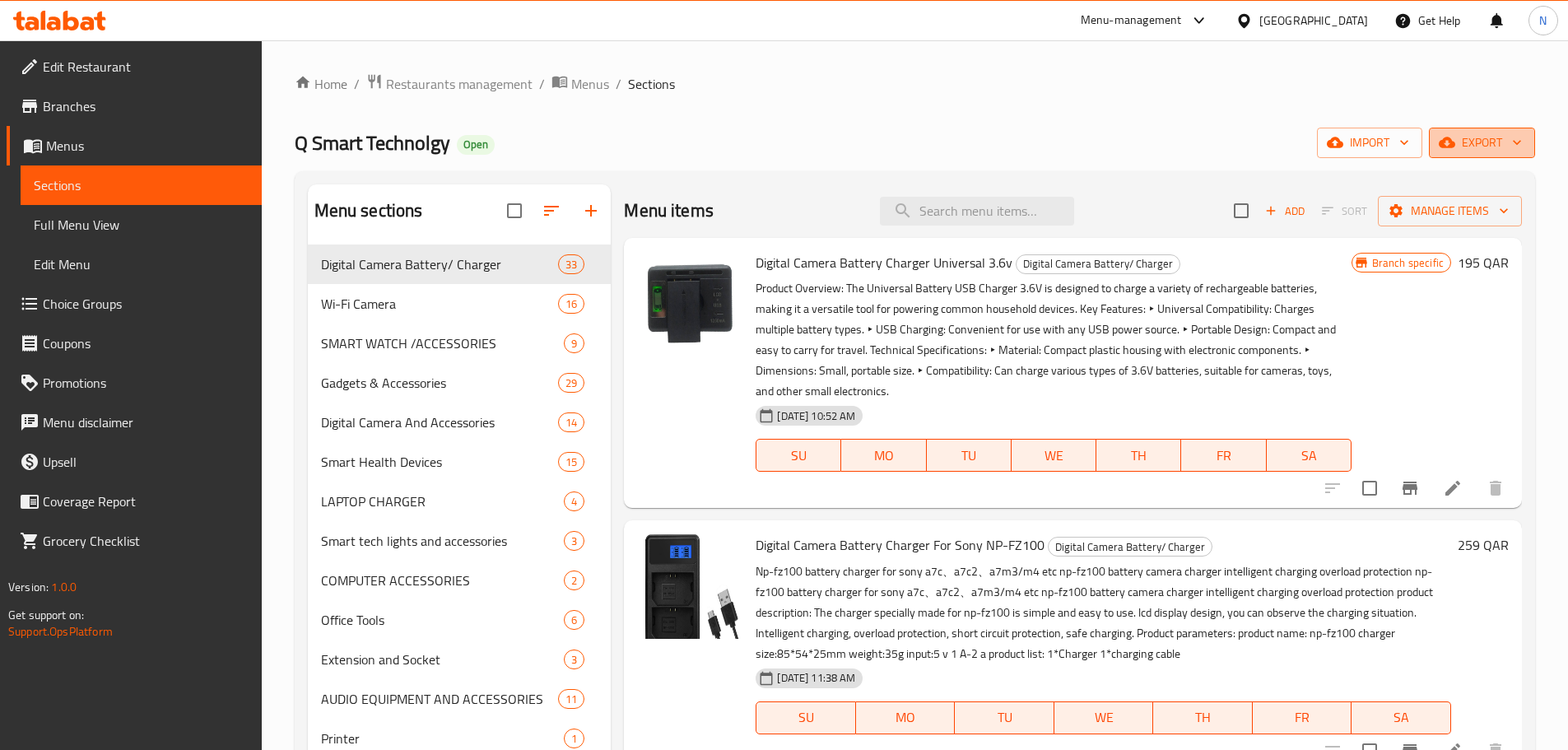
click at [1462, 142] on span "export" at bounding box center [1482, 142] width 80 height 20
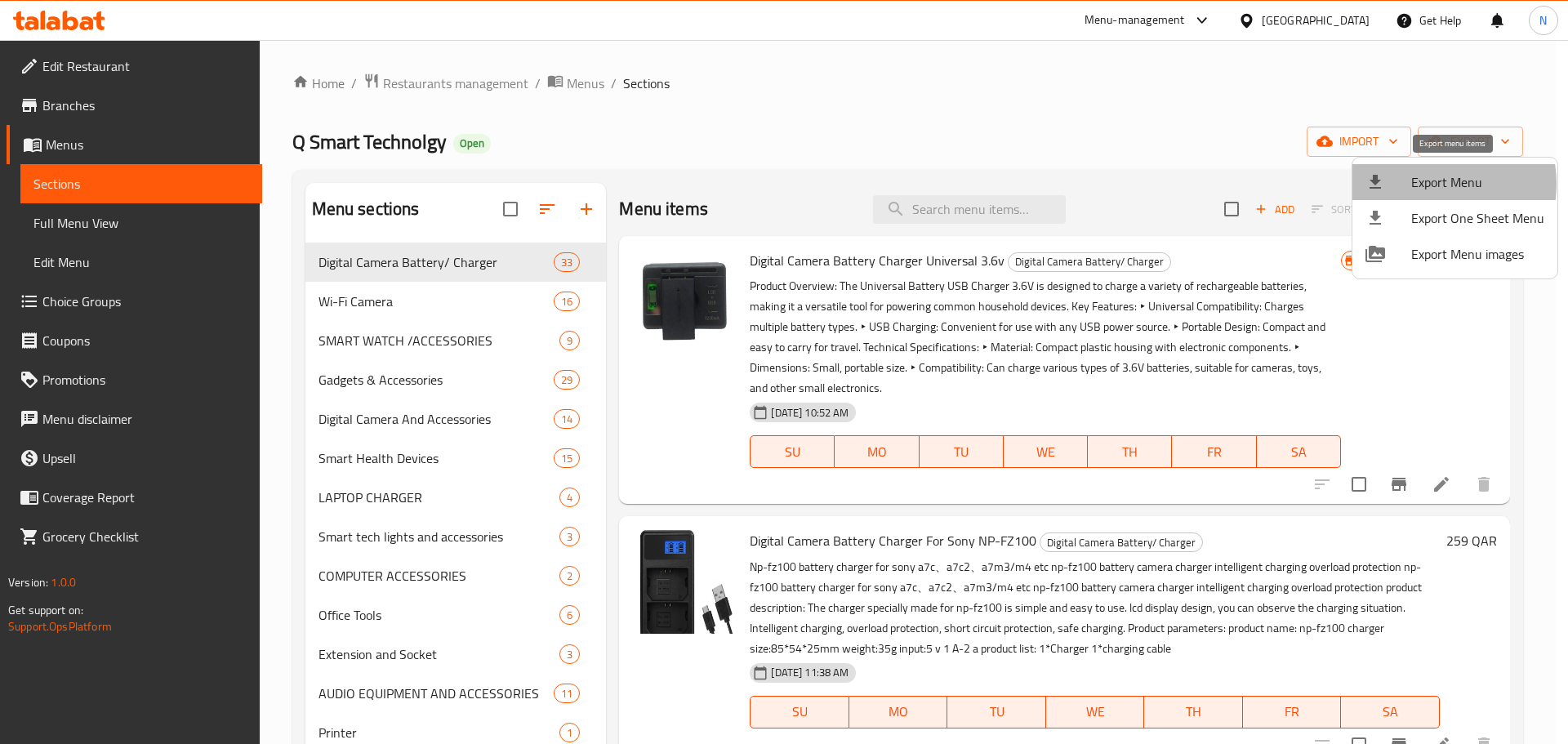
click at [1425, 183] on span "Export Menu" at bounding box center [1477, 182] width 133 height 19
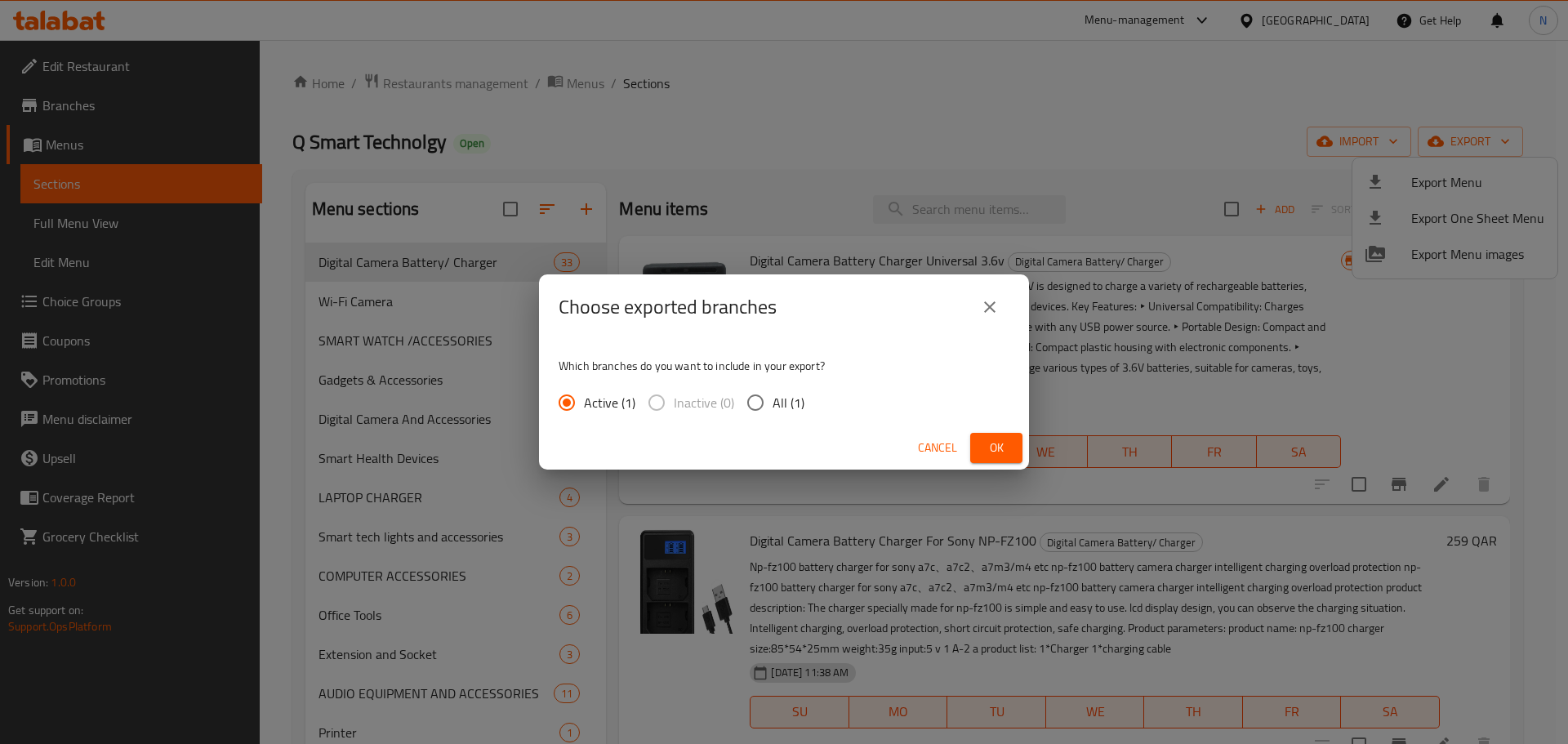
click at [1005, 451] on span "Ok" at bounding box center [996, 447] width 26 height 20
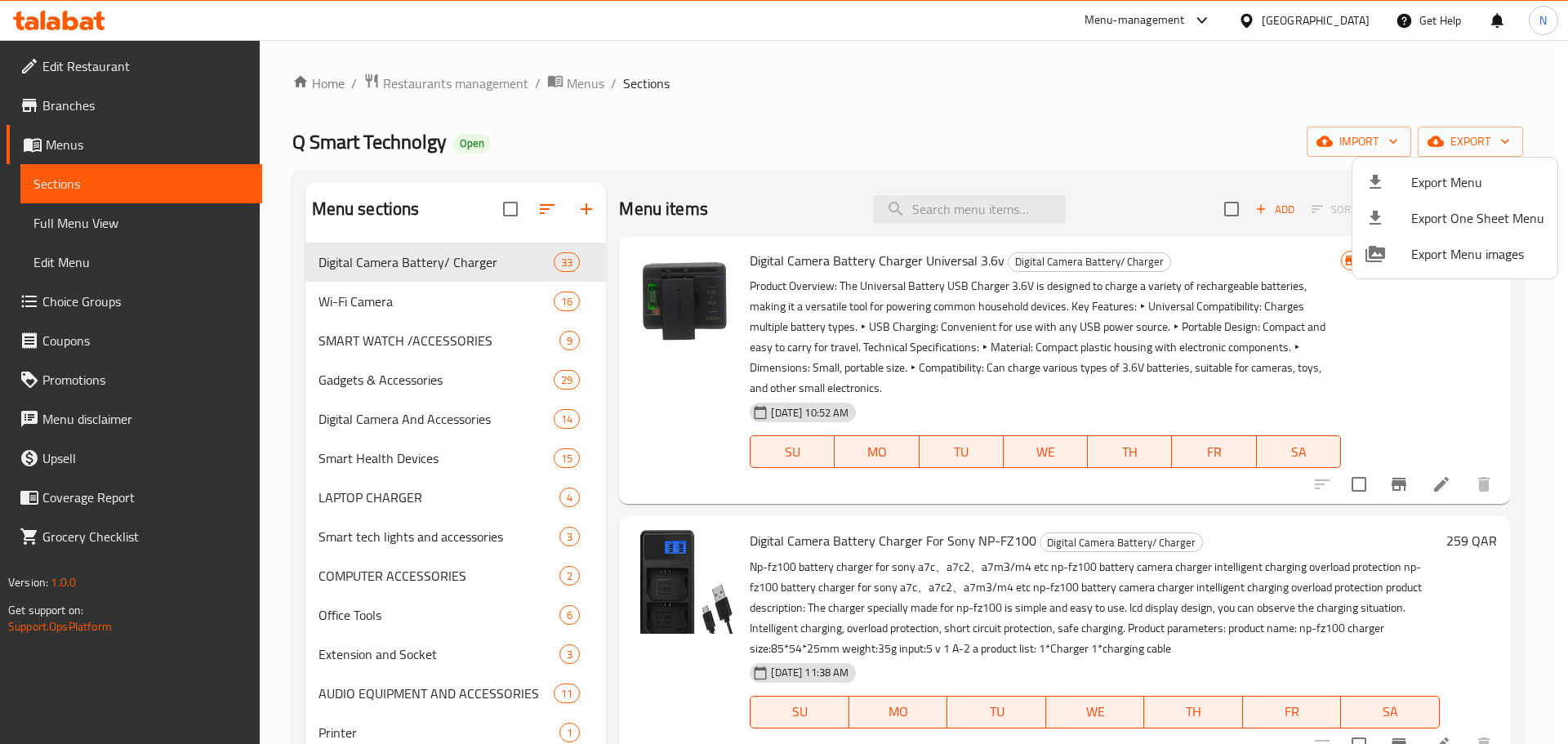
click at [1352, 22] on div at bounding box center [784, 372] width 1568 height 744
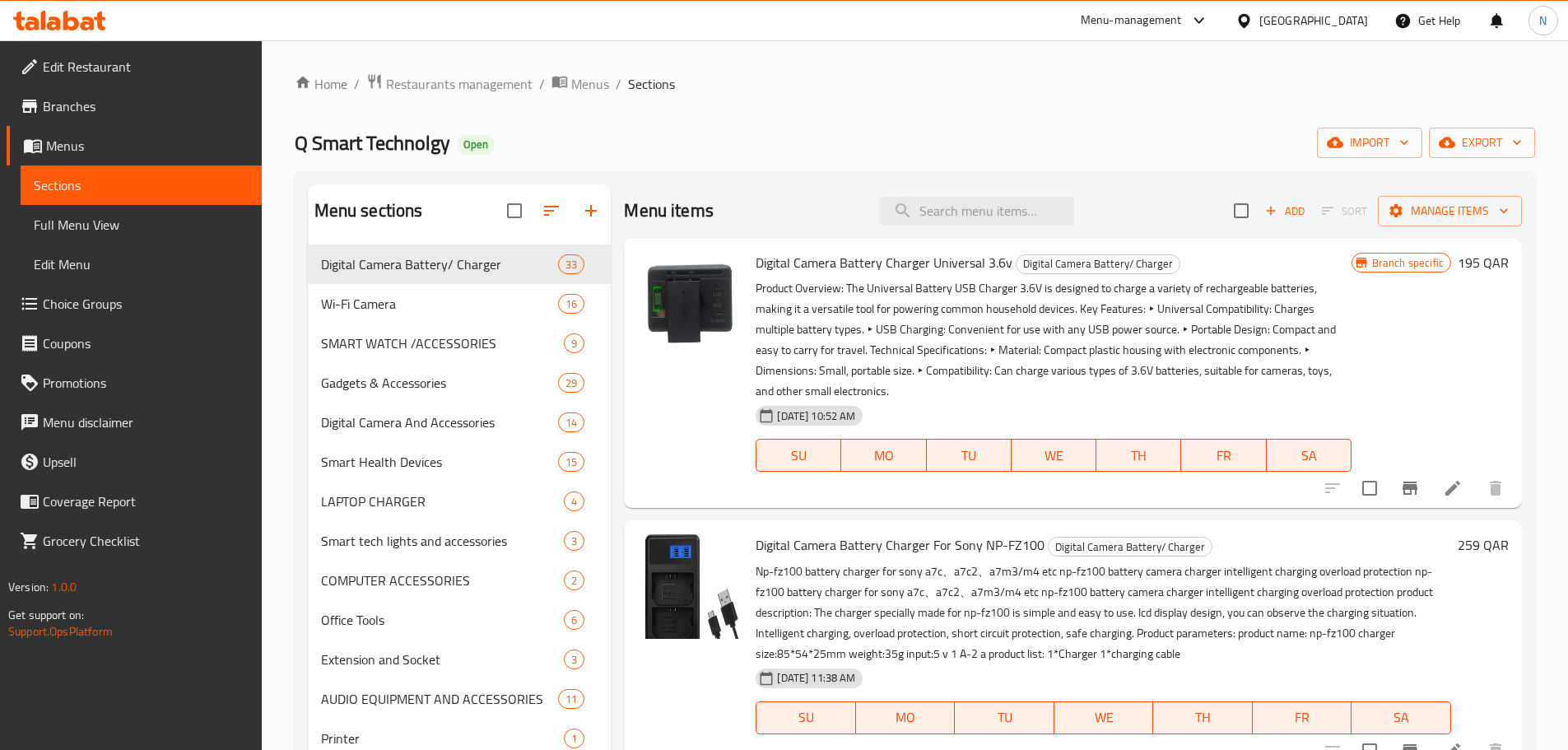
click at [1346, 23] on div "[GEOGRAPHIC_DATA]" at bounding box center [1314, 20] width 108 height 18
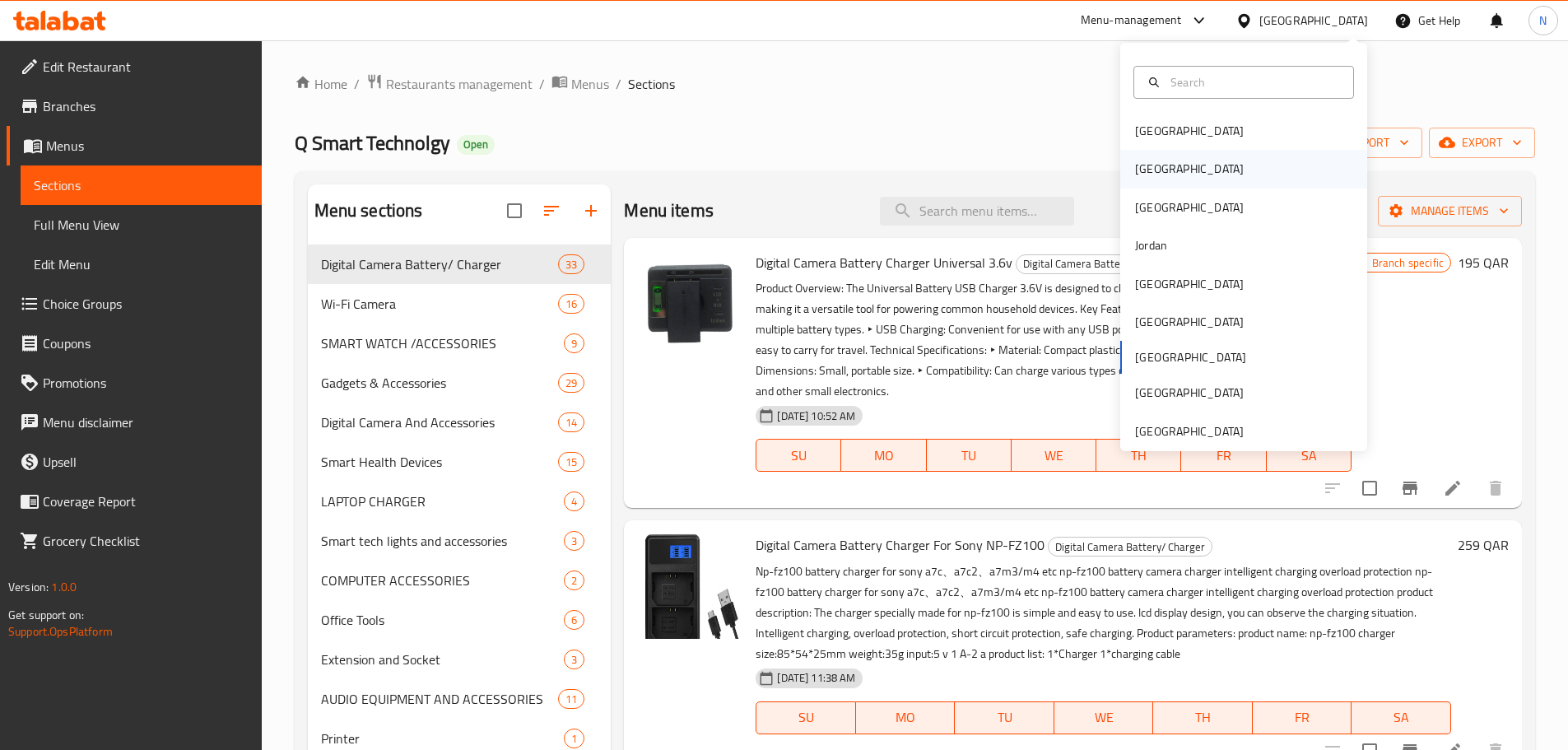
click at [1159, 172] on div "[GEOGRAPHIC_DATA]" at bounding box center [1190, 168] width 135 height 38
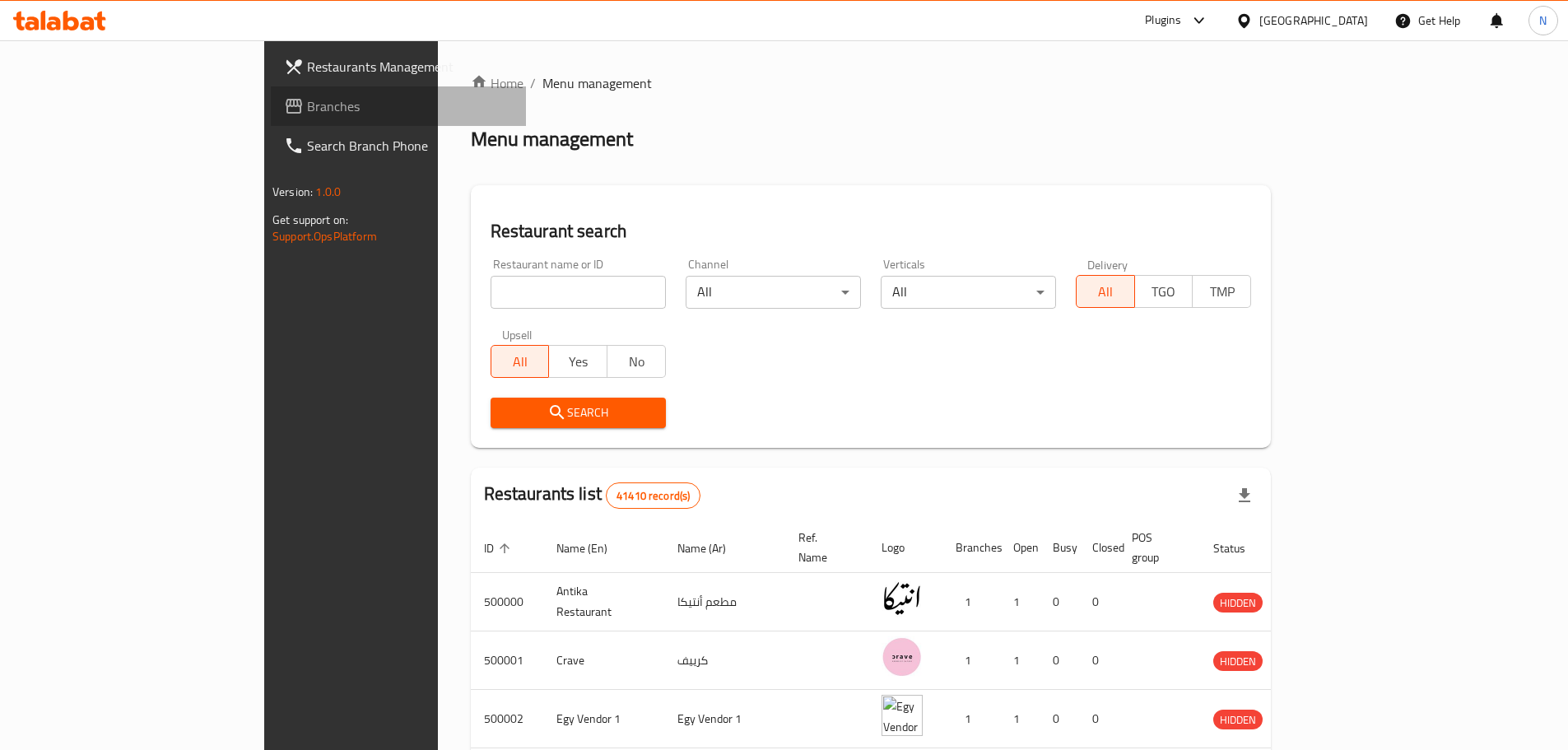
click at [307, 107] on span "Branches" at bounding box center [409, 106] width 206 height 19
